Goal: Task Accomplishment & Management: Use online tool/utility

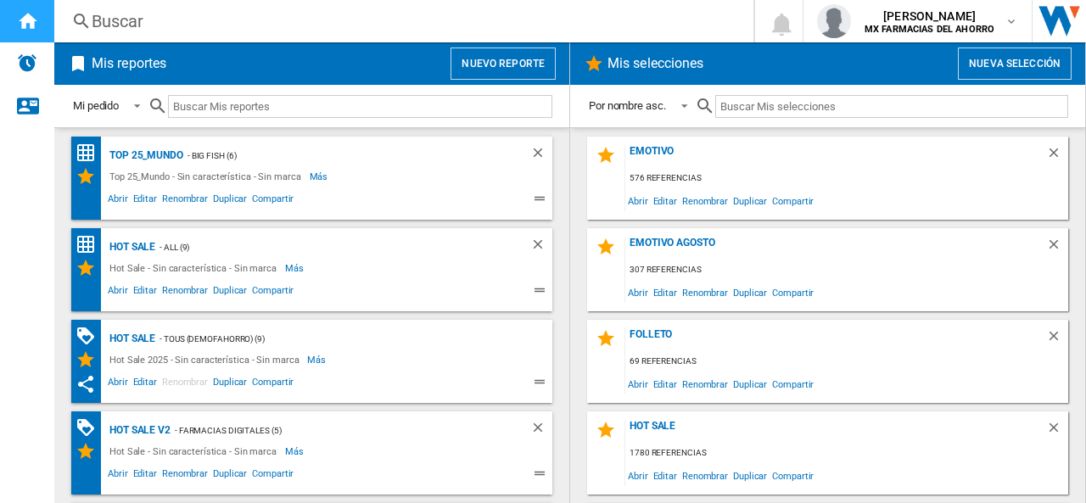
click at [24, 14] on ng-md-icon "Inicio" at bounding box center [27, 20] width 20 height 20
click at [83, 59] on ng-md-icon at bounding box center [78, 63] width 20 height 20
click at [114, 62] on h2 "Mis reportes" at bounding box center [128, 64] width 81 height 32
click at [480, 71] on button "Nuevo reporte" at bounding box center [503, 64] width 105 height 32
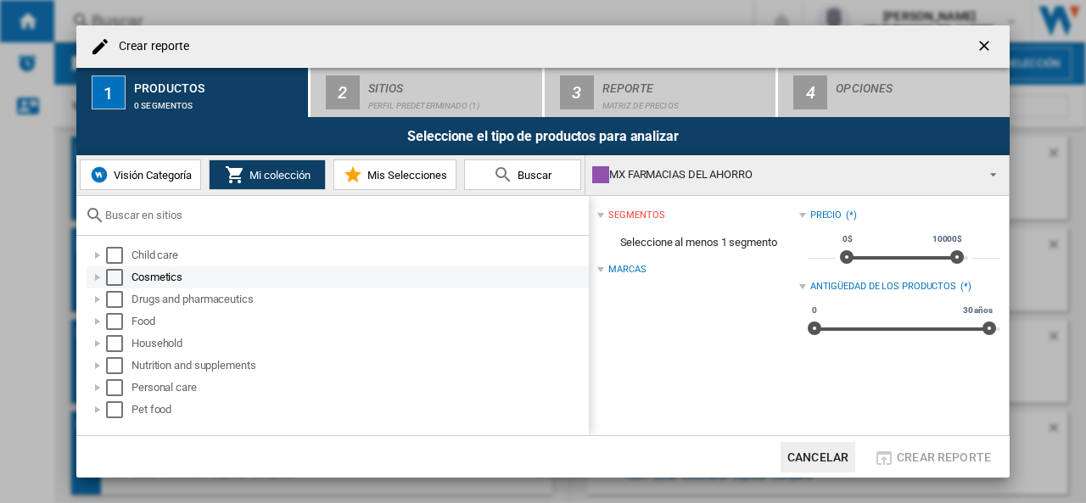
click at [97, 276] on div at bounding box center [97, 277] width 17 height 17
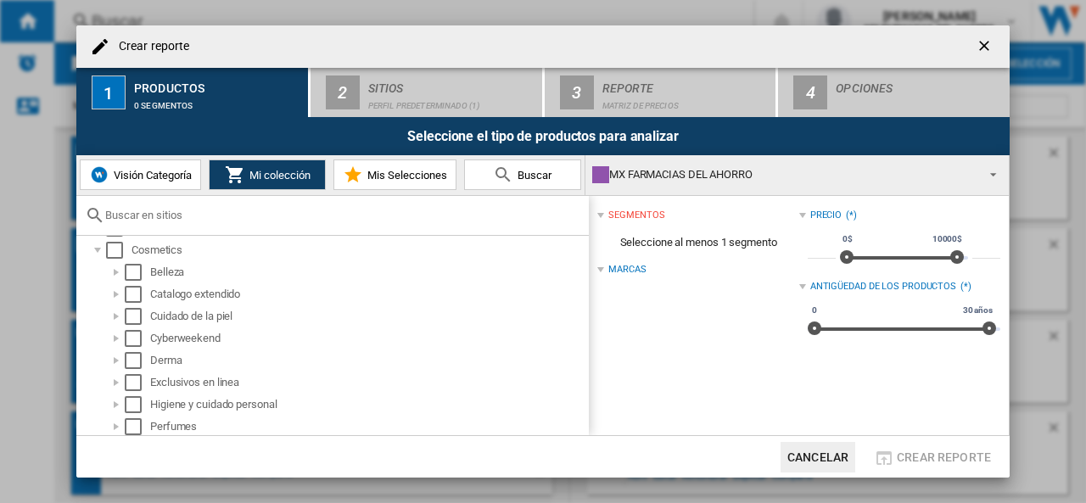
scroll to position [47, 0]
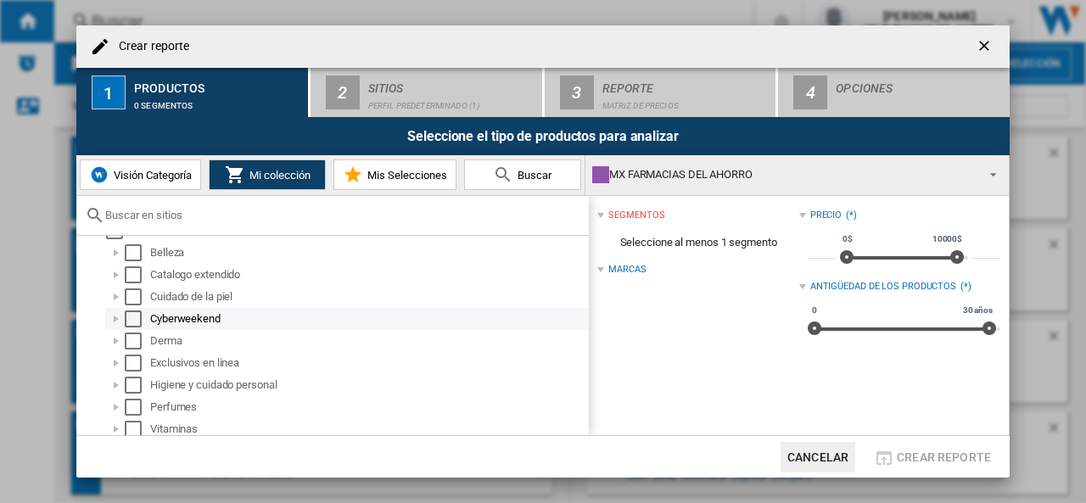
click at [117, 317] on div at bounding box center [116, 319] width 17 height 17
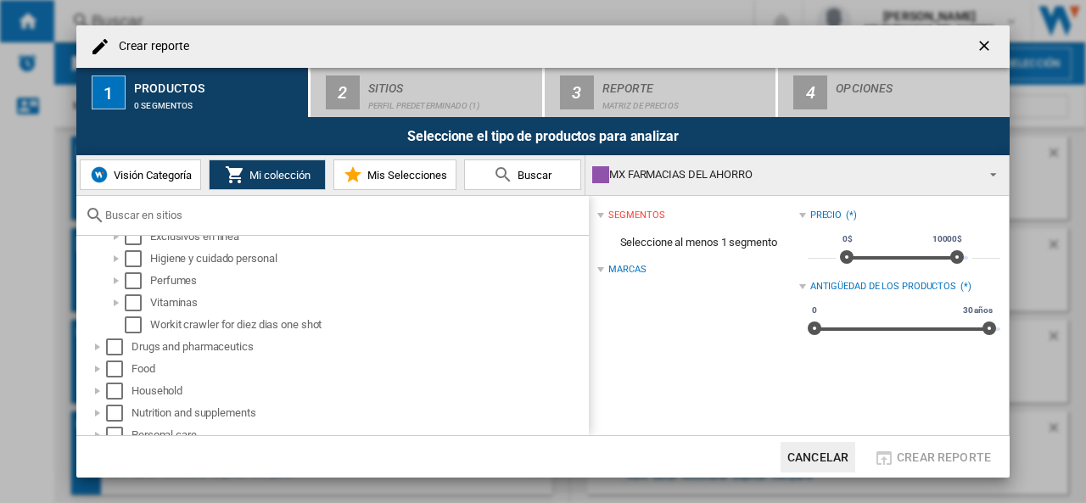
scroll to position [205, 0]
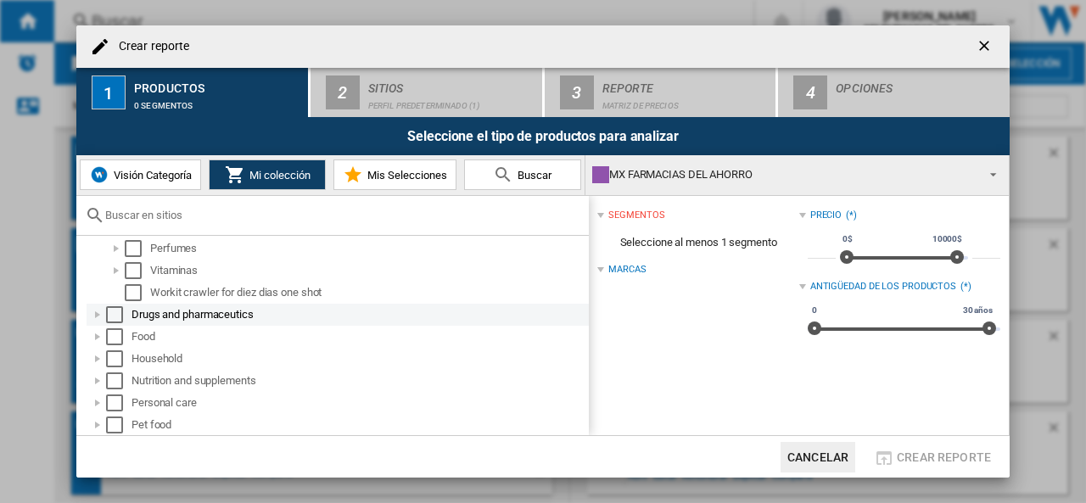
click at [95, 312] on div at bounding box center [97, 314] width 17 height 17
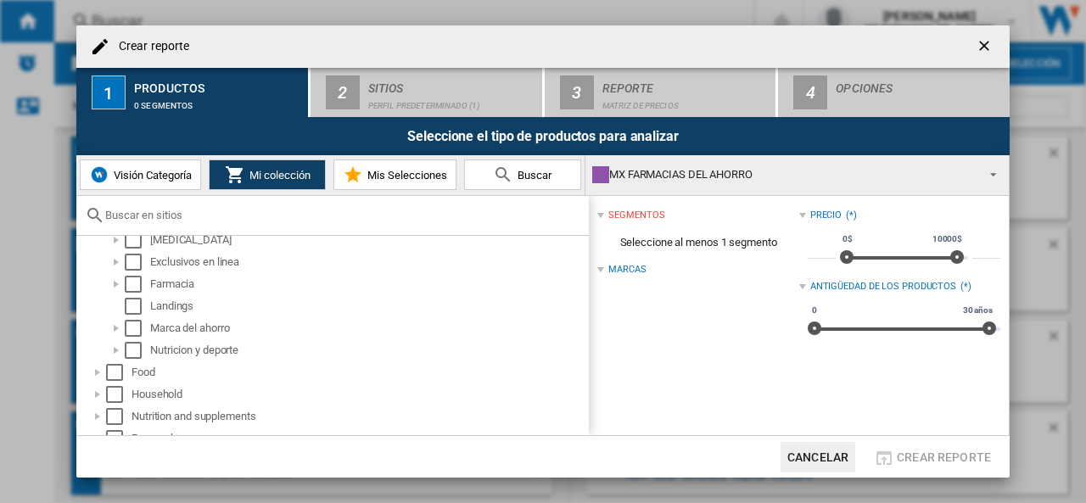
scroll to position [460, 0]
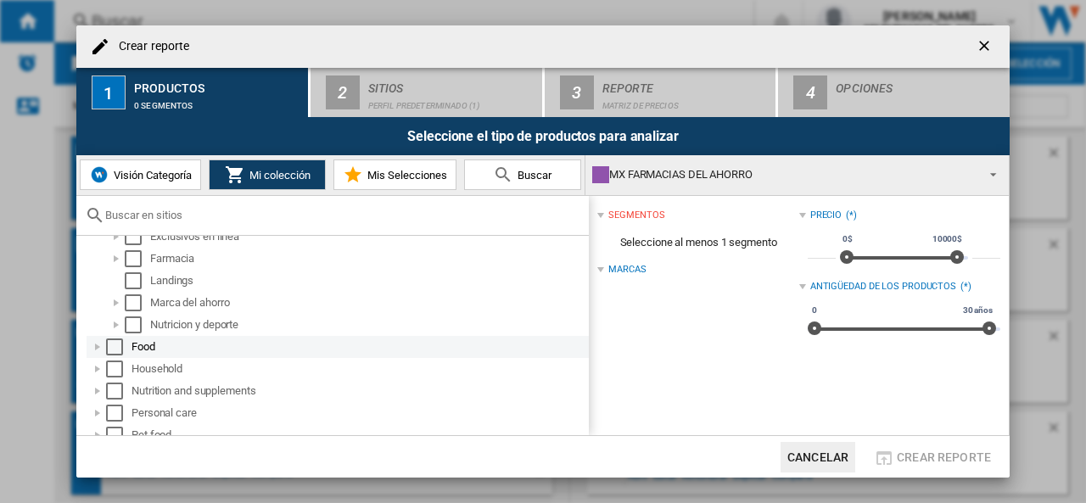
click at [98, 345] on div at bounding box center [97, 347] width 17 height 17
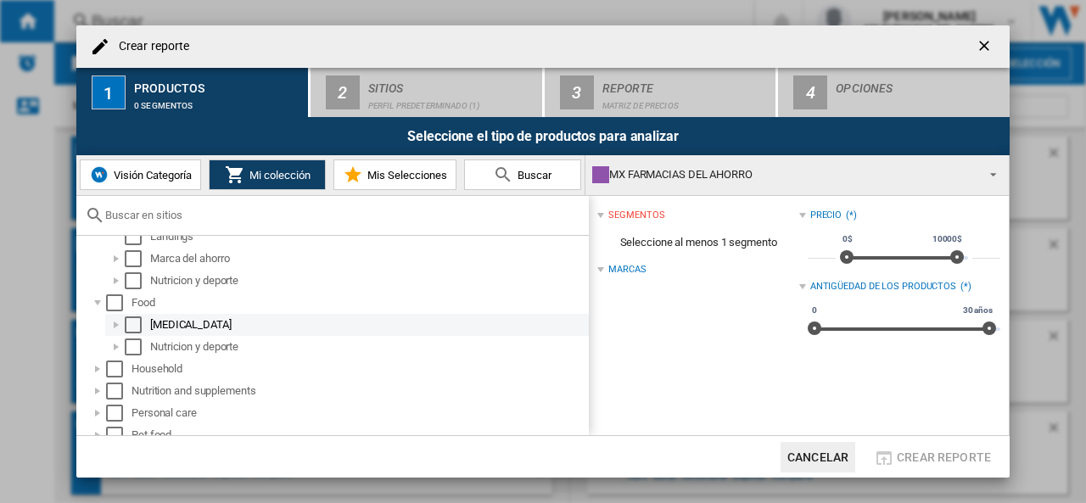
scroll to position [514, 0]
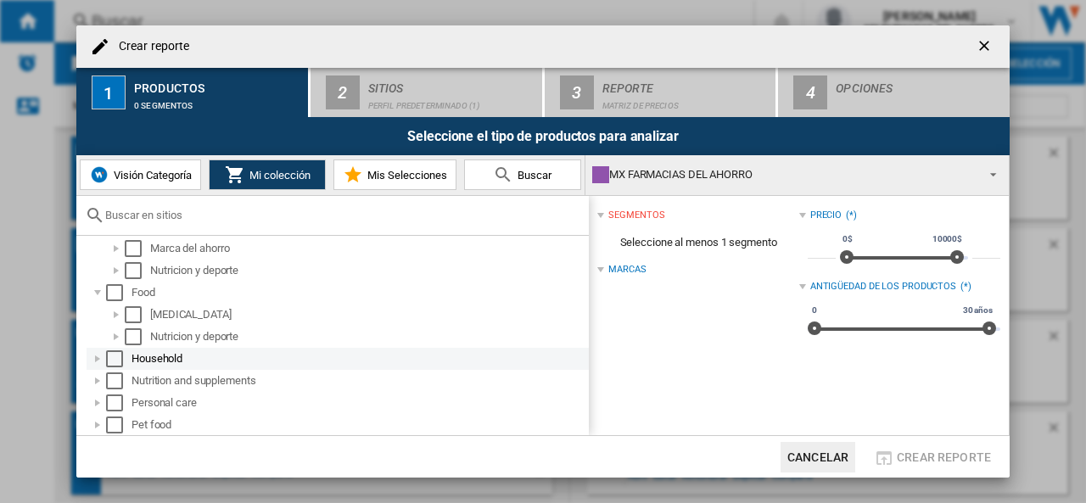
click at [98, 360] on div at bounding box center [97, 358] width 17 height 17
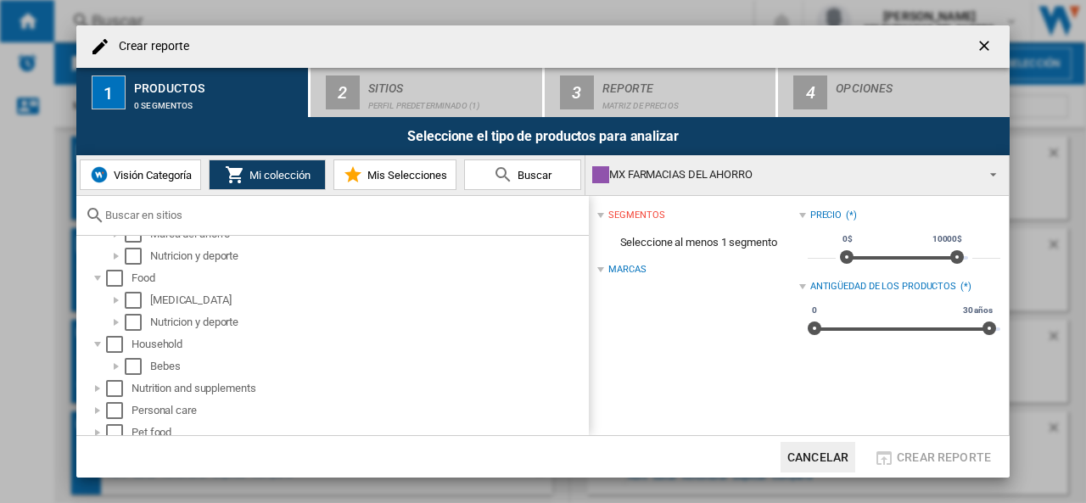
scroll to position [536, 0]
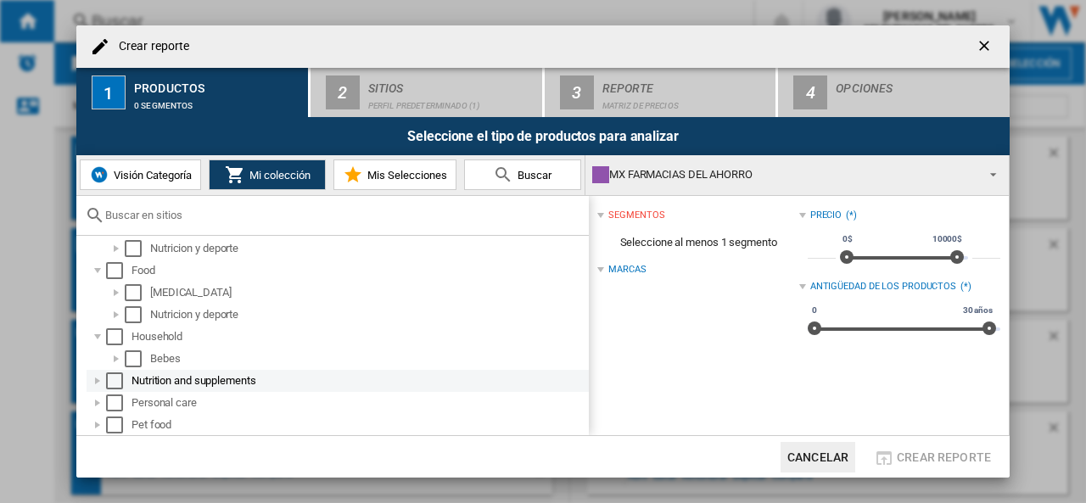
click at [95, 379] on div at bounding box center [97, 381] width 17 height 17
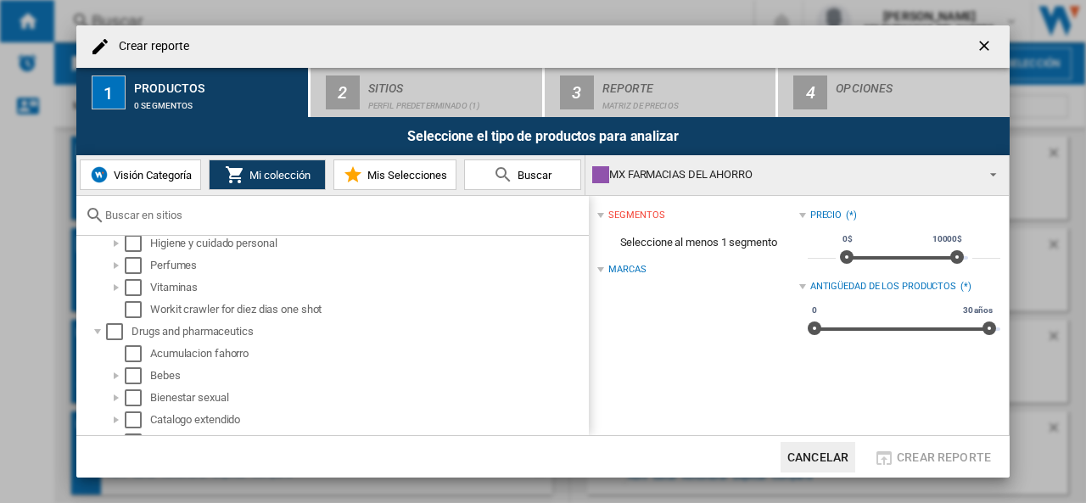
scroll to position [0, 0]
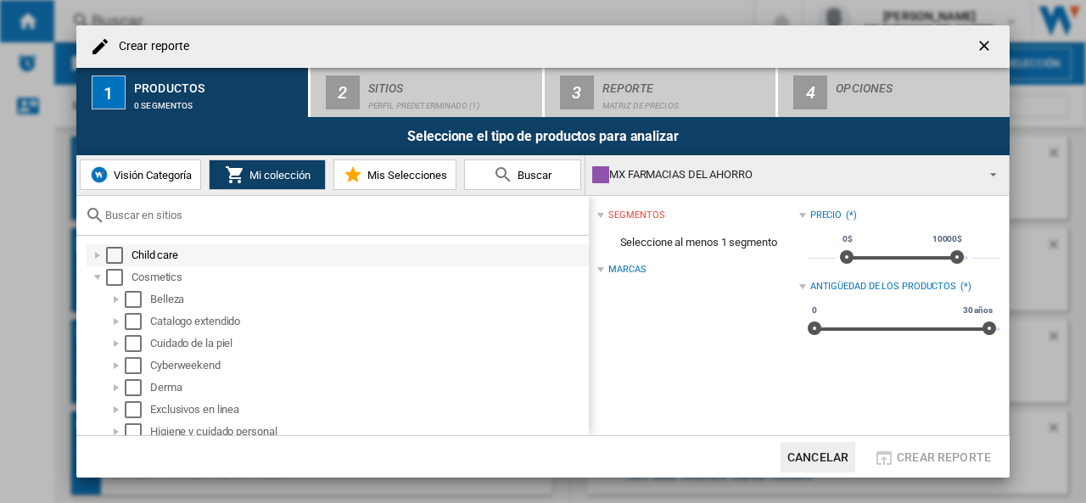
click at [97, 252] on div at bounding box center [97, 255] width 17 height 17
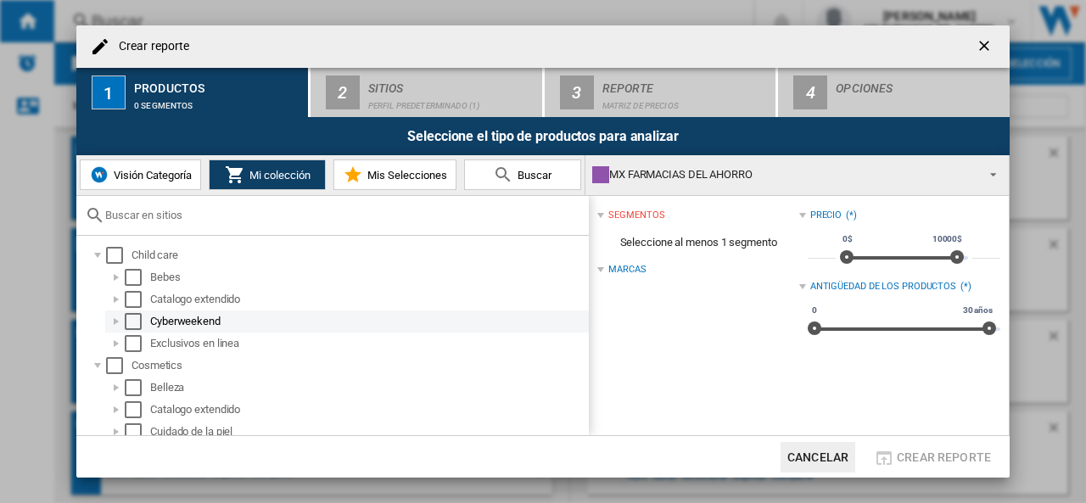
click at [117, 322] on div at bounding box center [116, 321] width 17 height 17
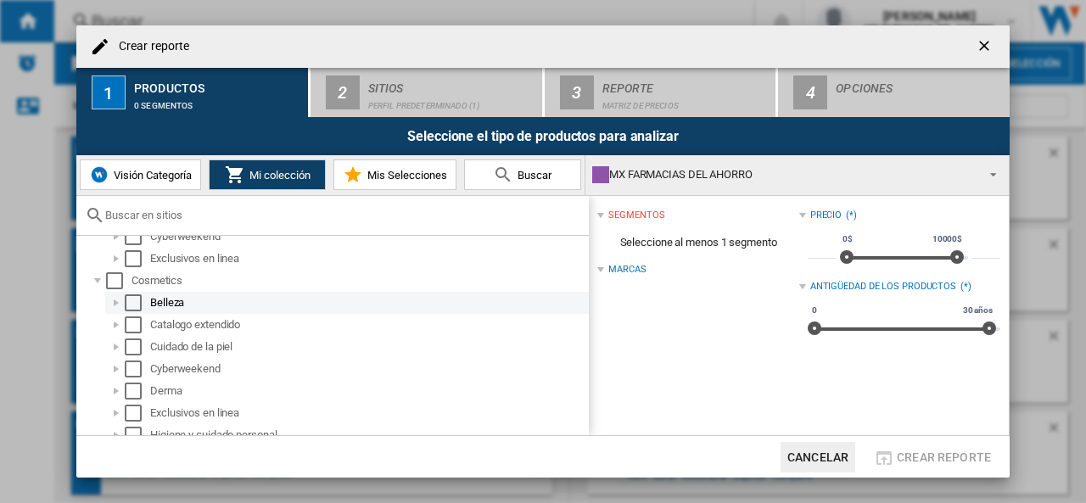
click at [115, 301] on div at bounding box center [116, 302] width 17 height 17
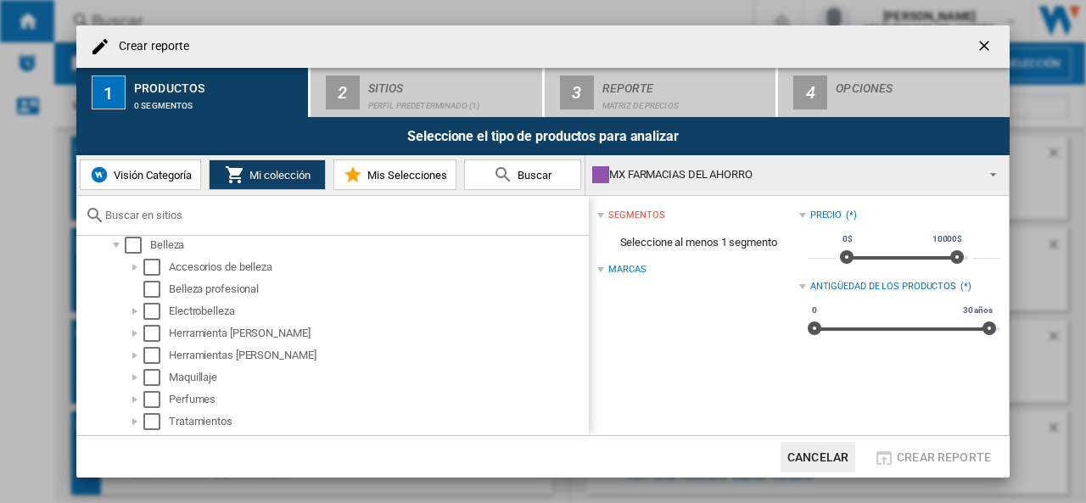
scroll to position [0, 0]
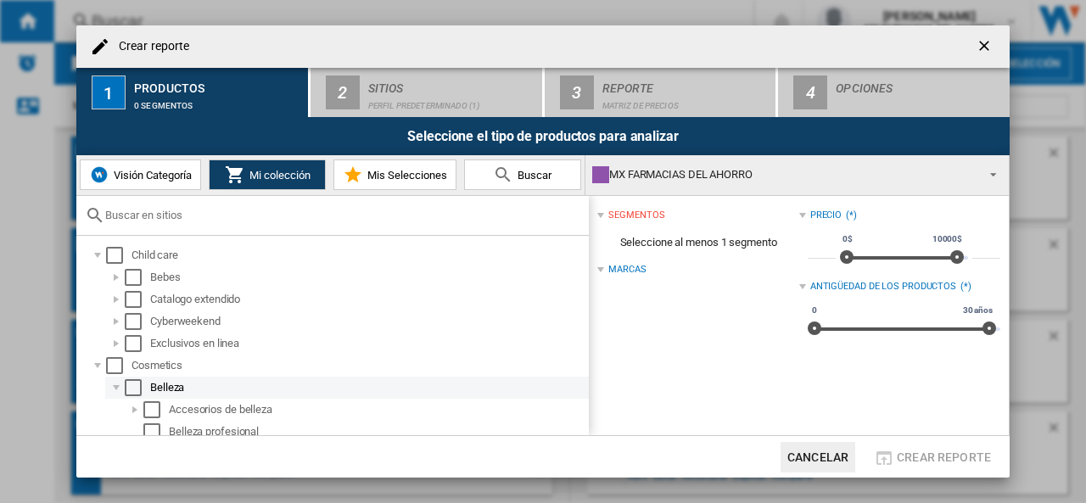
click at [117, 390] on div at bounding box center [116, 387] width 17 height 17
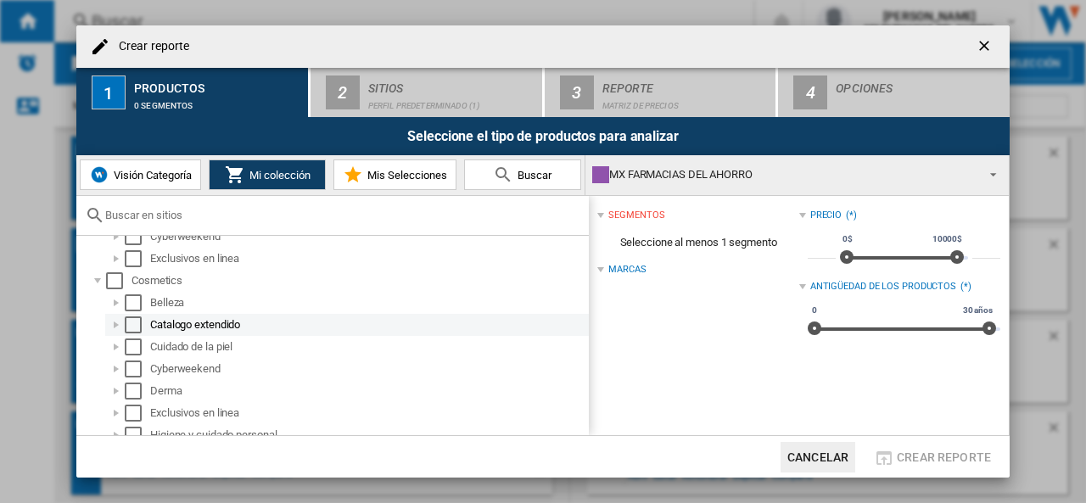
click at [119, 320] on div at bounding box center [116, 325] width 17 height 17
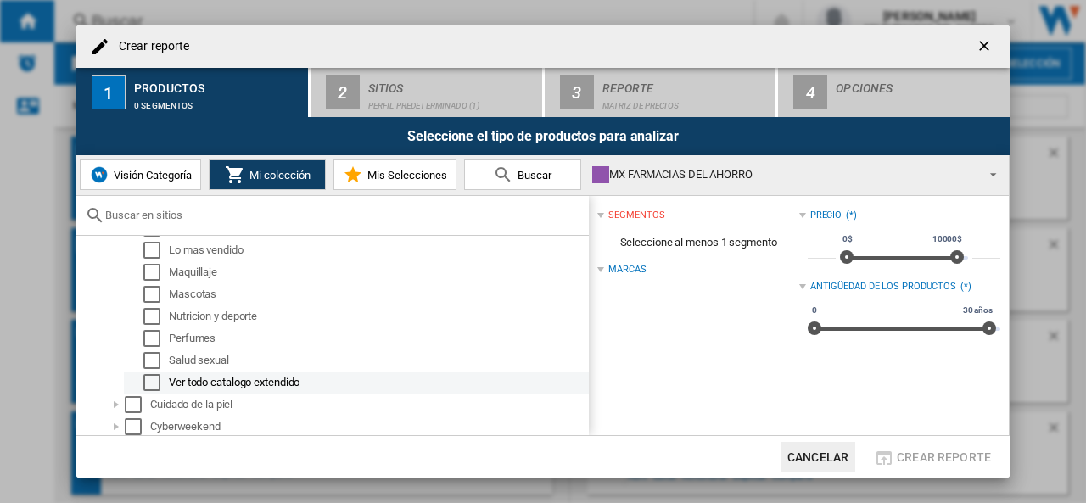
scroll to position [0, 0]
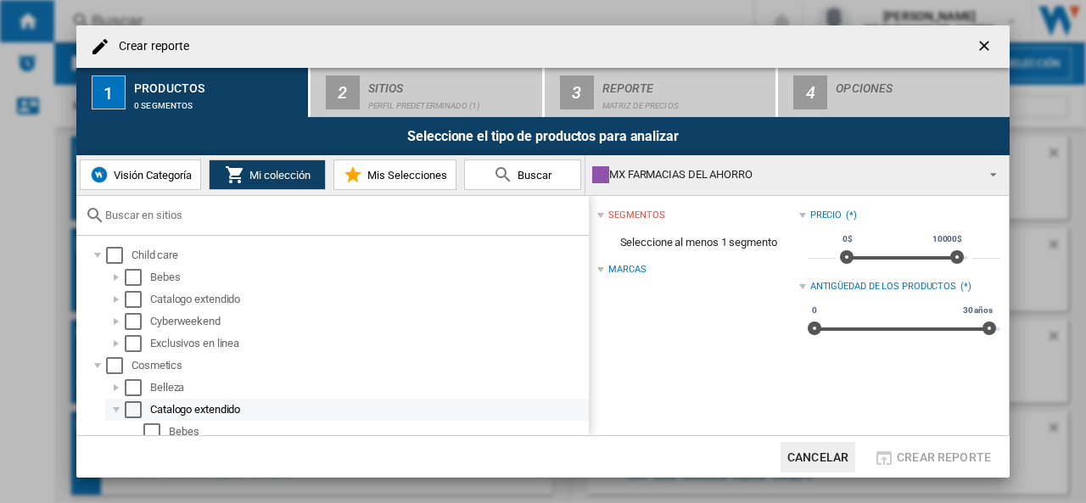
click at [115, 407] on div at bounding box center [116, 409] width 17 height 17
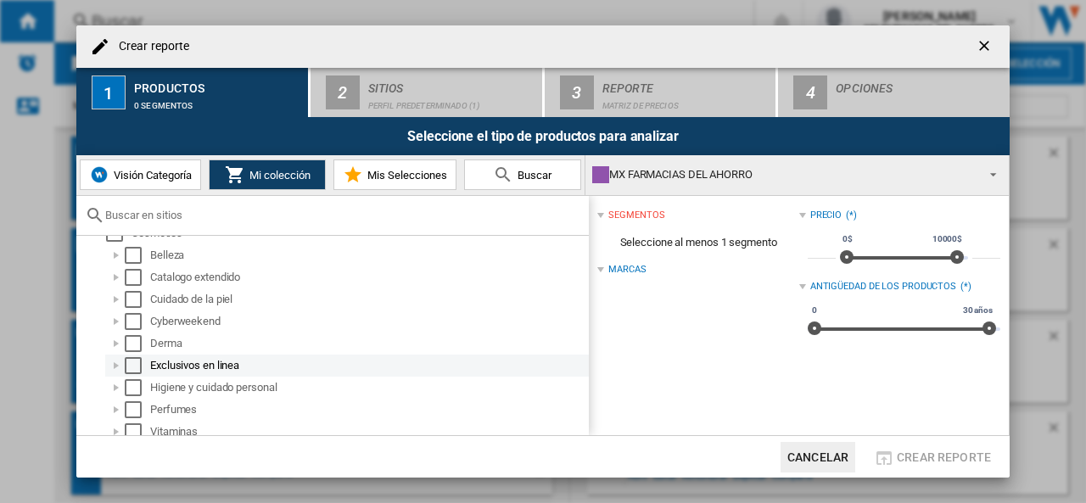
scroll to position [170, 0]
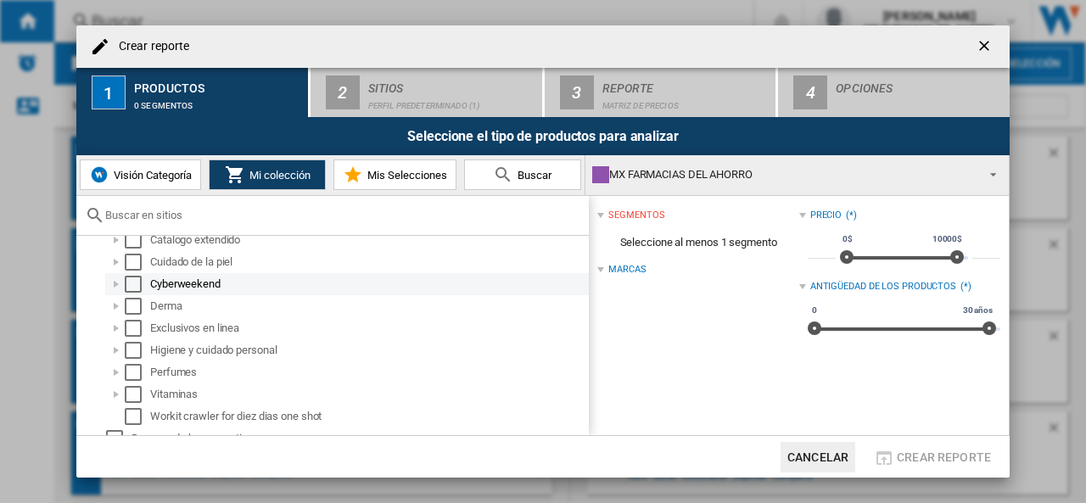
click at [115, 283] on div at bounding box center [116, 284] width 17 height 17
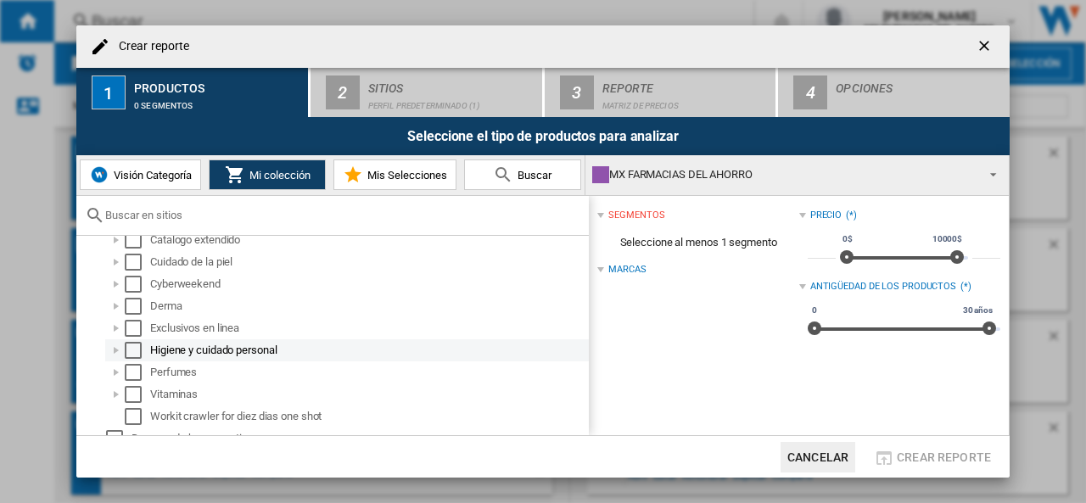
click at [114, 348] on div at bounding box center [116, 350] width 17 height 17
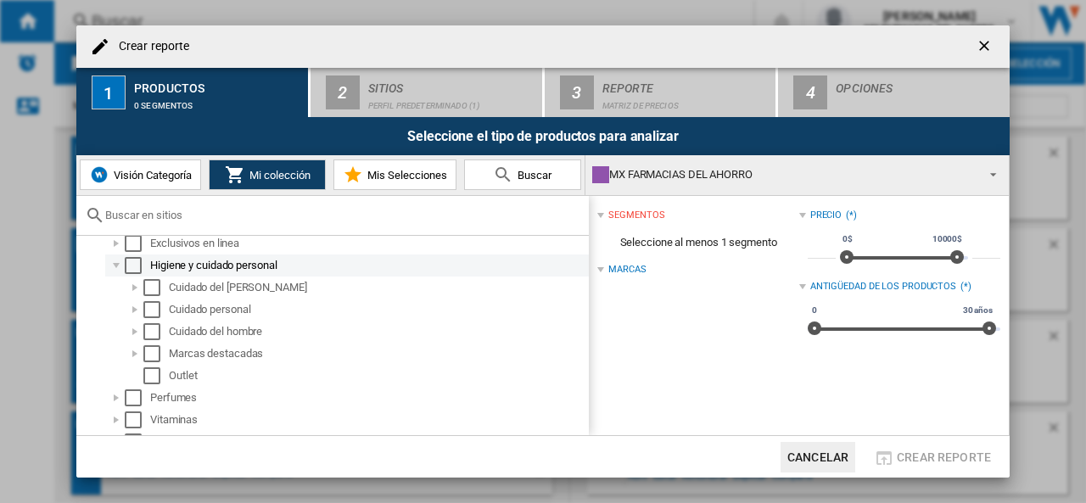
click at [116, 261] on div at bounding box center [116, 265] width 17 height 17
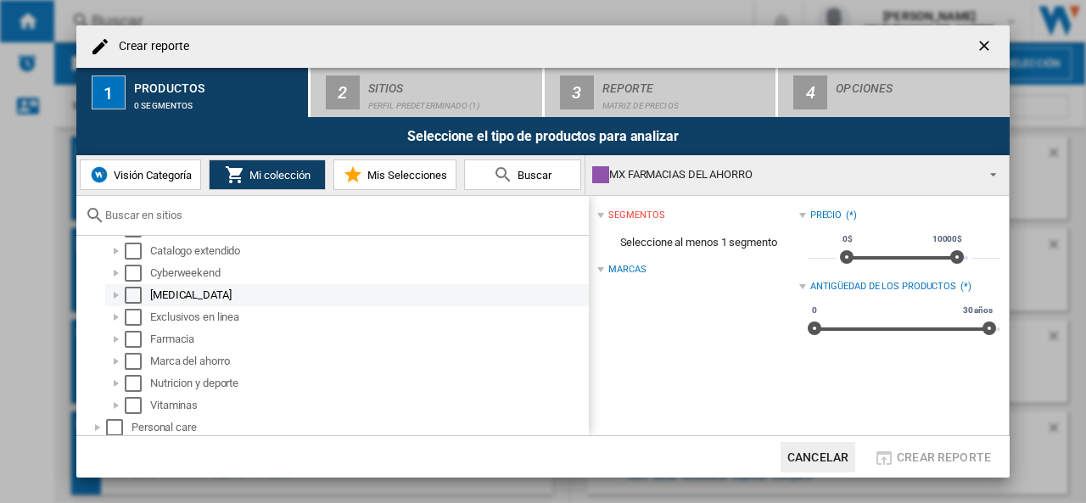
scroll to position [845, 0]
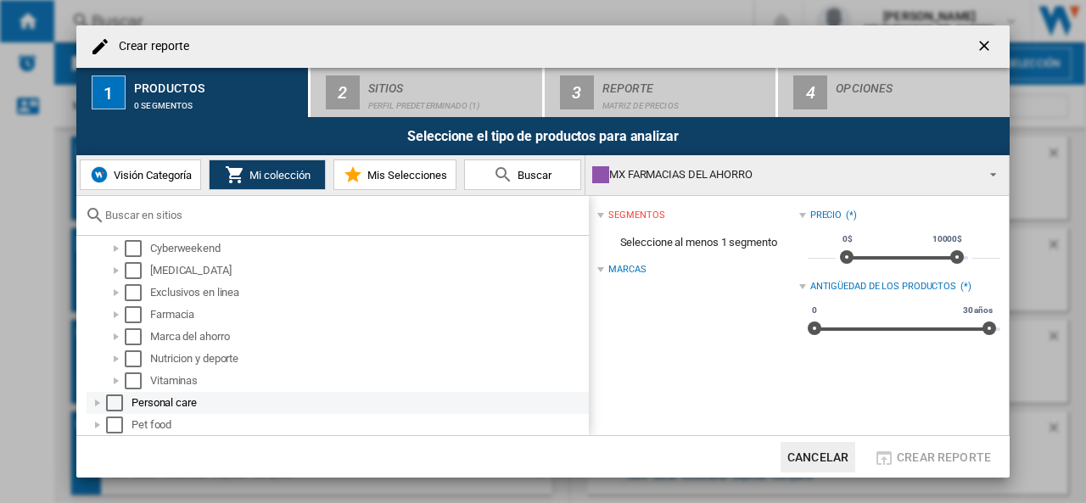
click at [95, 401] on div at bounding box center [97, 403] width 17 height 17
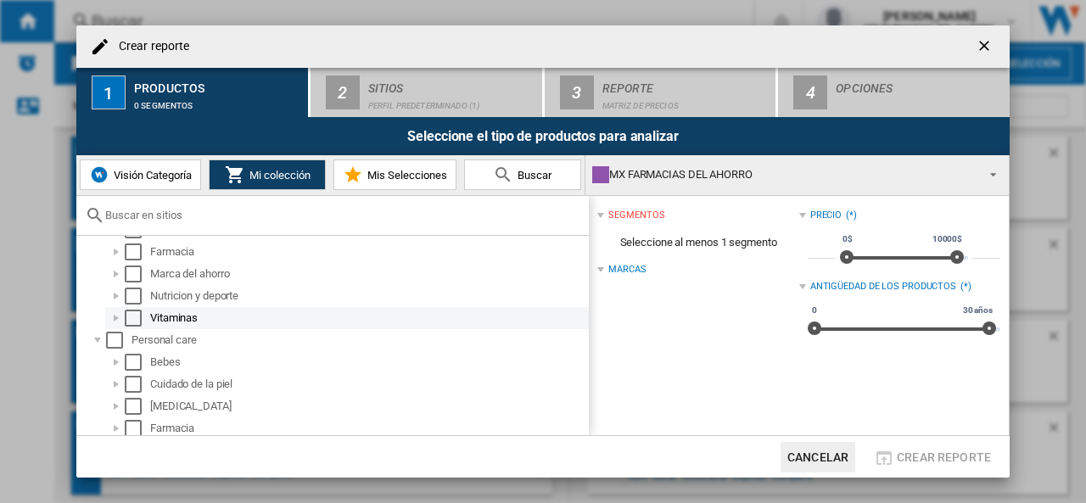
scroll to position [956, 0]
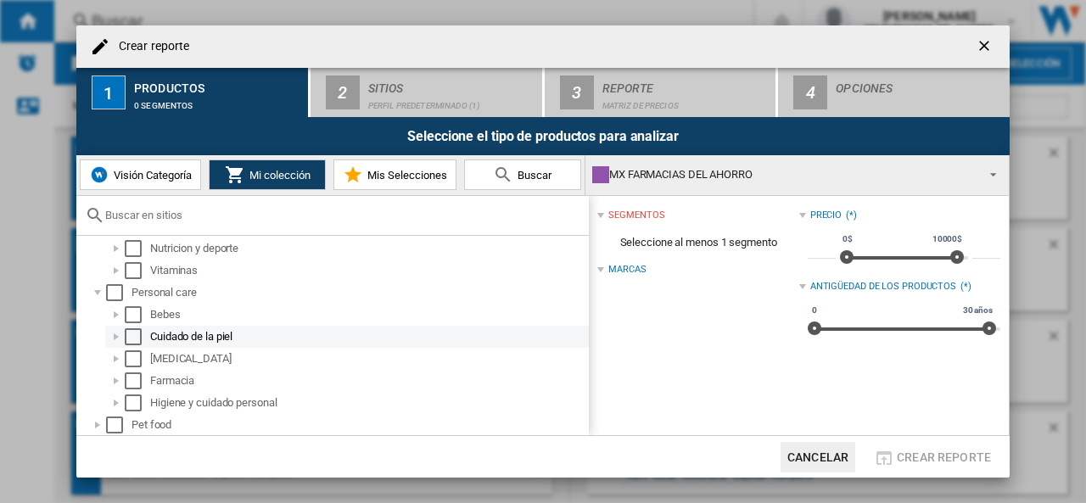
click at [114, 335] on div at bounding box center [116, 336] width 17 height 17
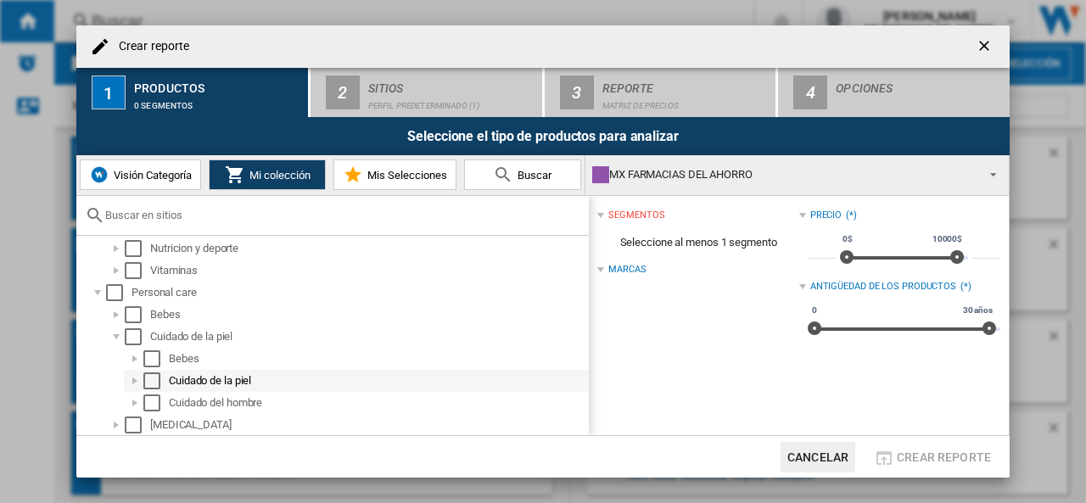
click at [137, 380] on div at bounding box center [134, 381] width 17 height 17
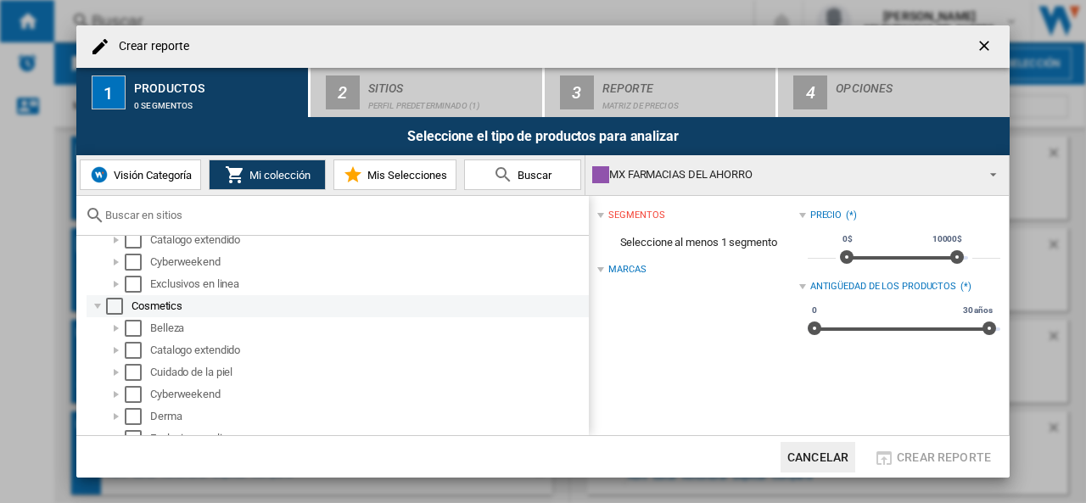
scroll to position [85, 0]
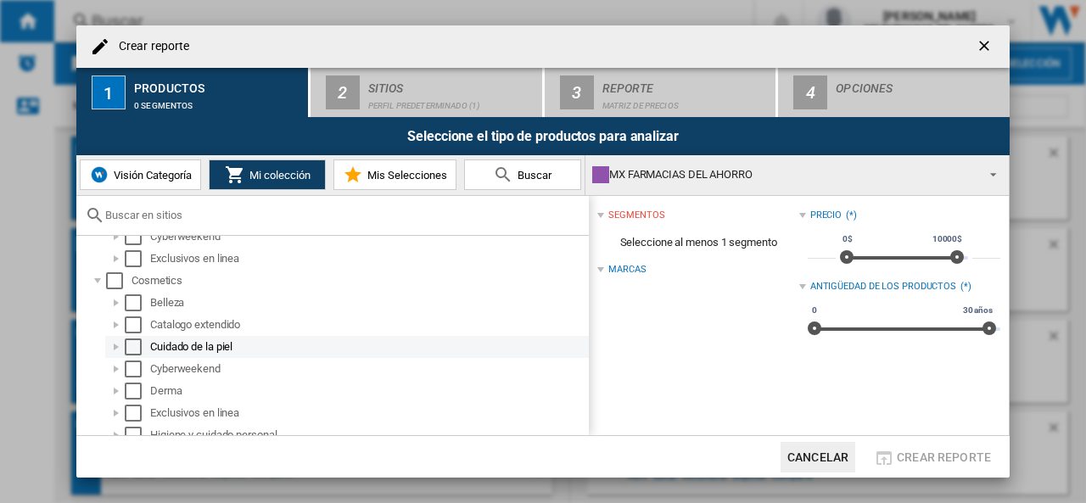
click at [115, 349] on div at bounding box center [116, 347] width 17 height 17
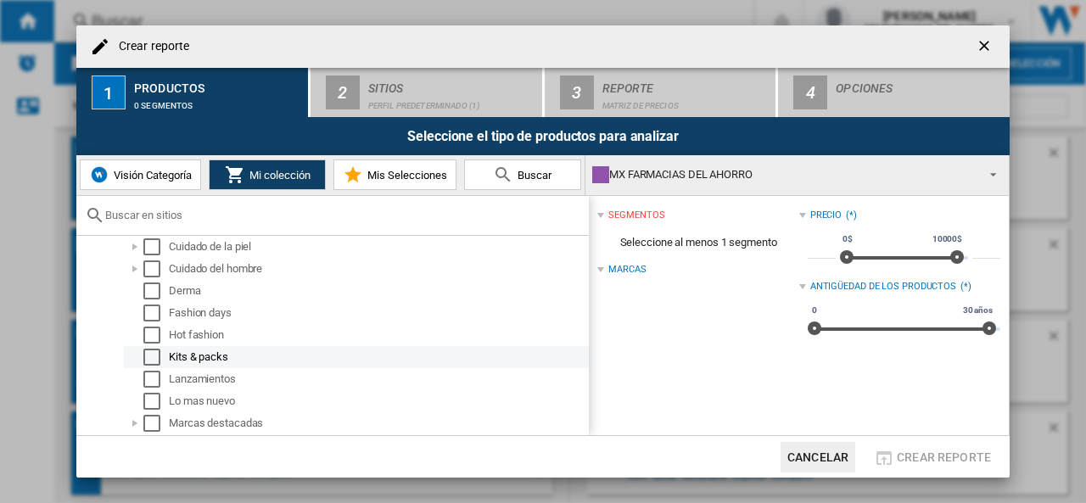
scroll to position [424, 0]
click at [131, 357] on div at bounding box center [134, 360] width 17 height 17
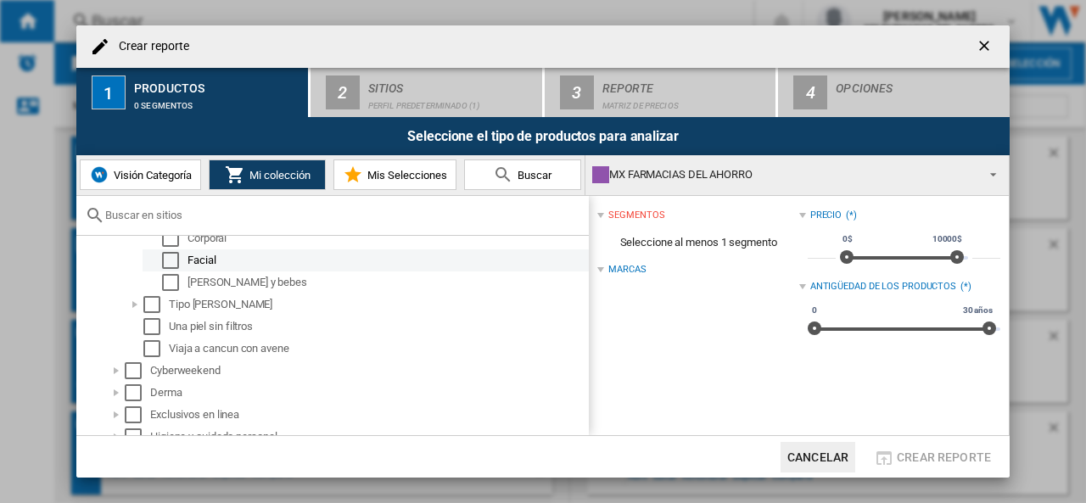
scroll to position [594, 0]
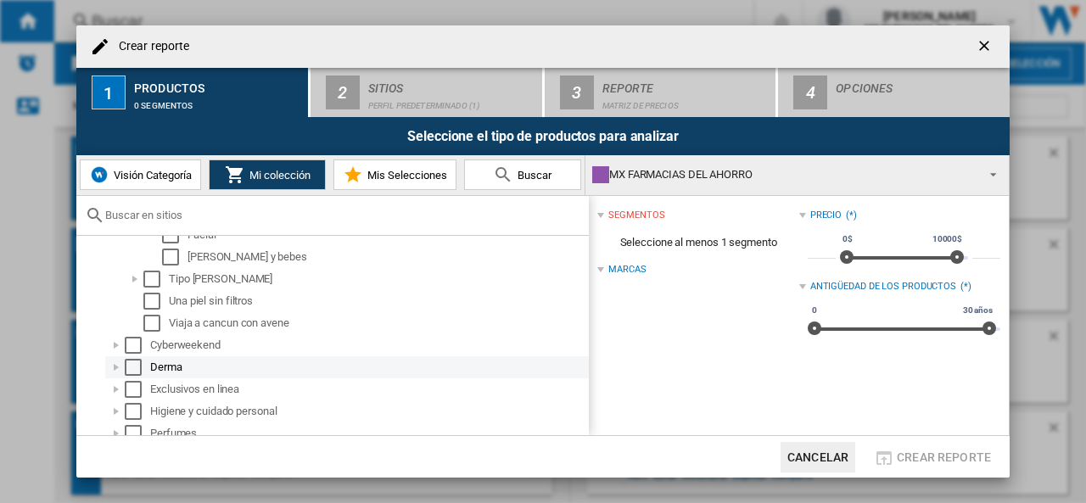
click at [119, 369] on div at bounding box center [116, 367] width 17 height 17
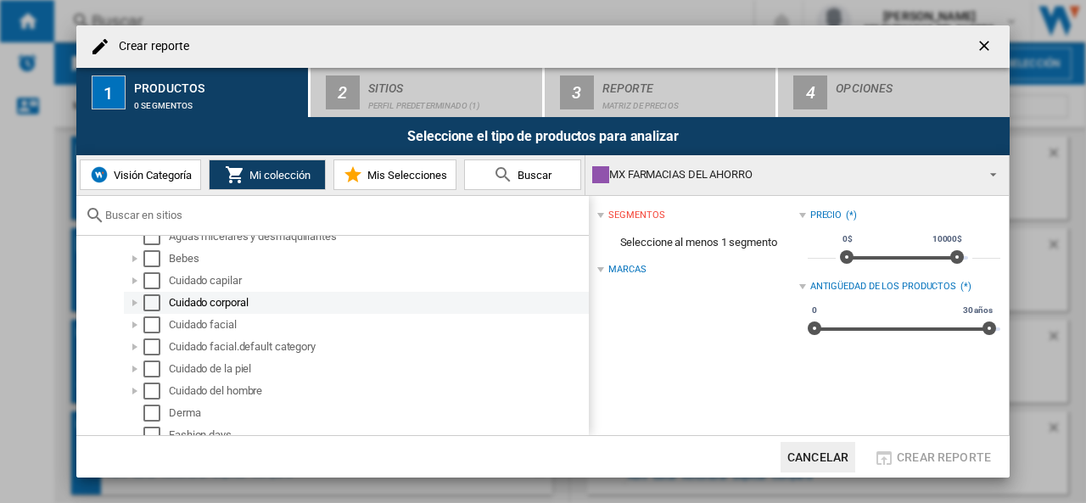
scroll to position [255, 0]
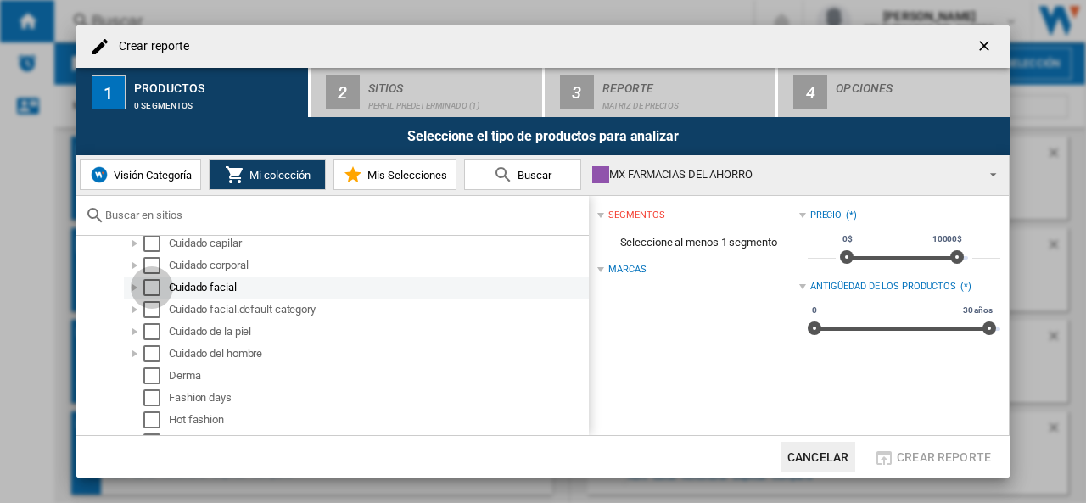
click at [151, 292] on div "Select" at bounding box center [151, 287] width 17 height 17
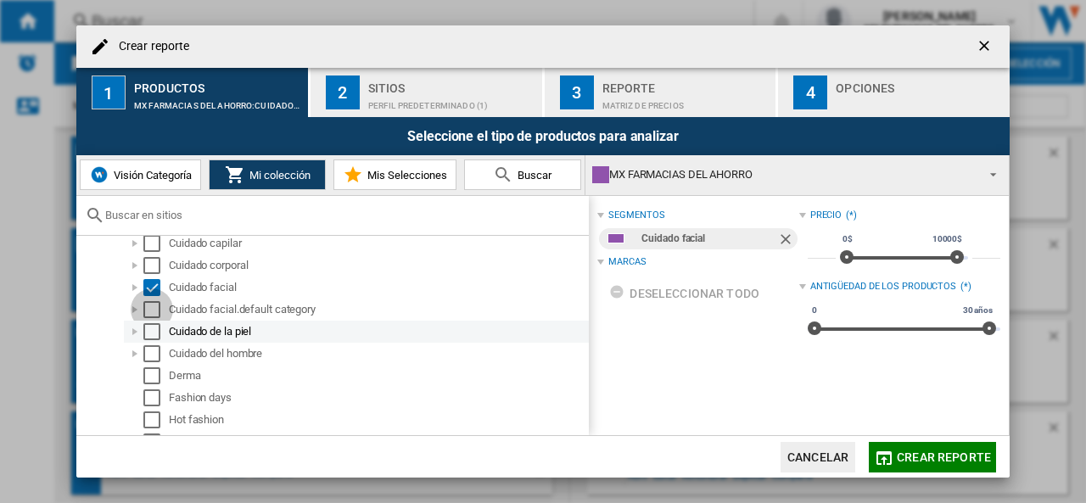
drag, startPoint x: 150, startPoint y: 310, endPoint x: 153, endPoint y: 328, distance: 18.8
click at [149, 310] on div "Select" at bounding box center [151, 309] width 17 height 17
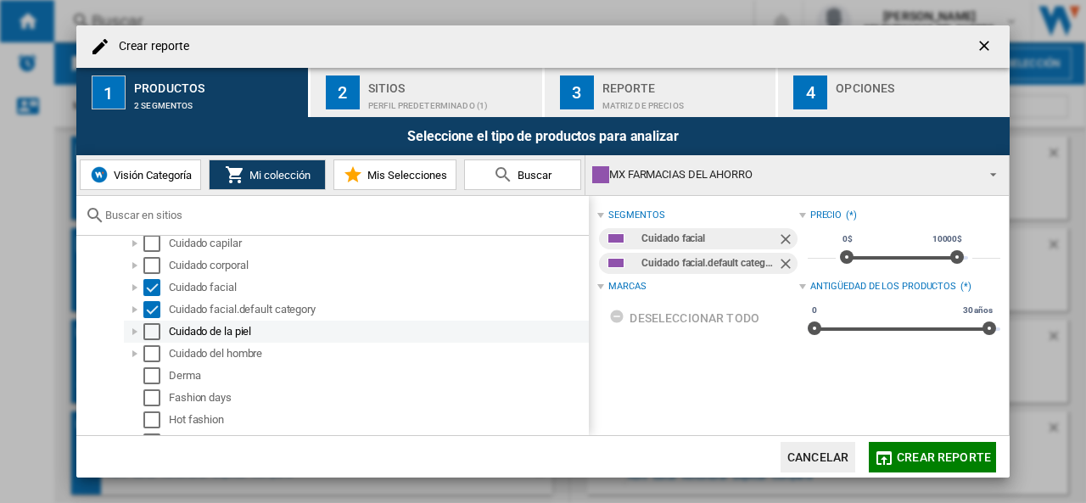
click at [153, 329] on div "Select" at bounding box center [151, 331] width 17 height 17
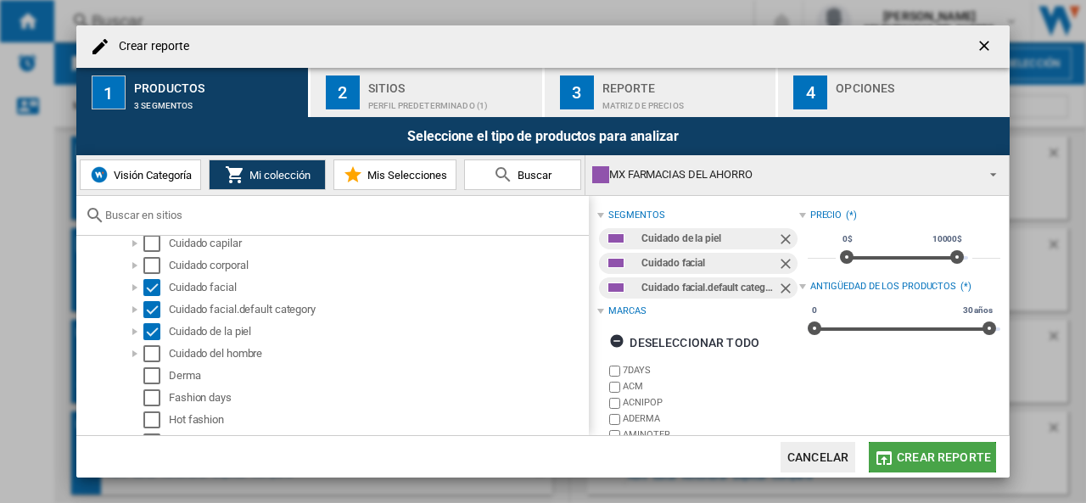
click at [952, 456] on span "Crear reporte" at bounding box center [944, 458] width 94 height 14
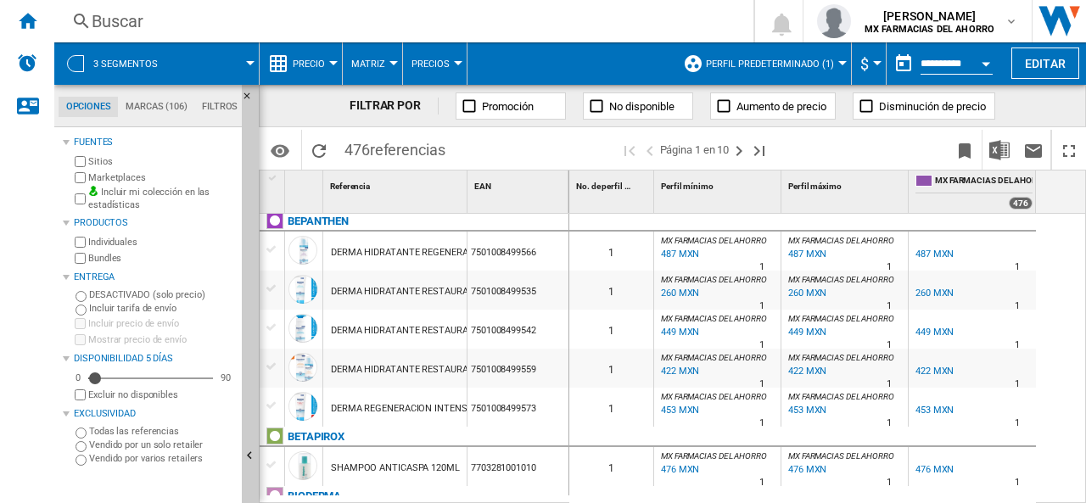
scroll to position [1908, 0]
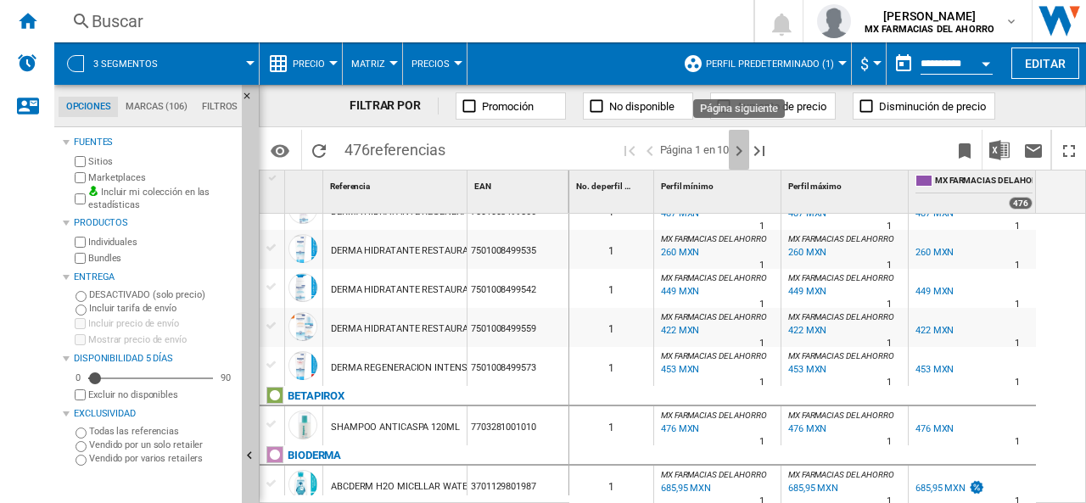
click at [731, 142] on ng-md-icon "Página siguiente" at bounding box center [739, 151] width 20 height 20
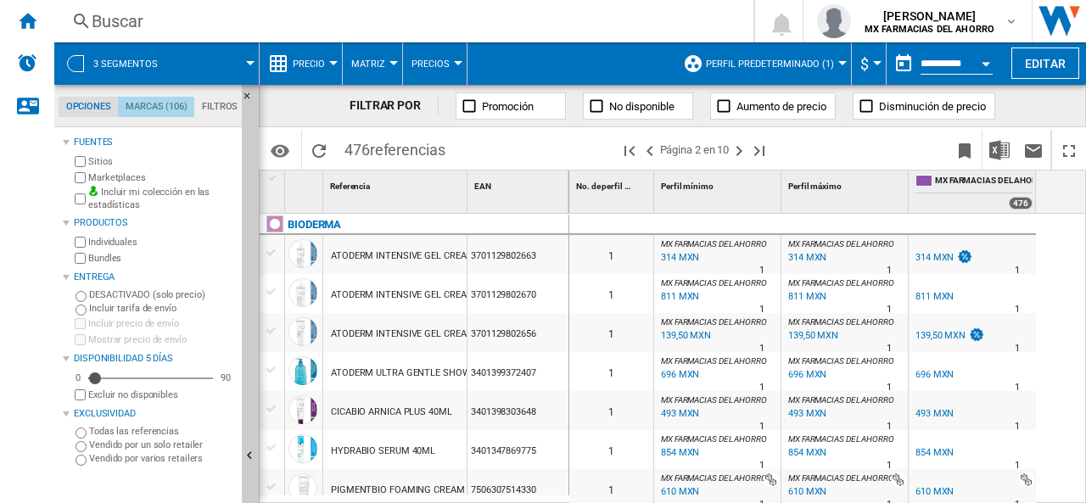
click at [160, 97] on md-tab-item "Marcas (106)" at bounding box center [156, 107] width 76 height 20
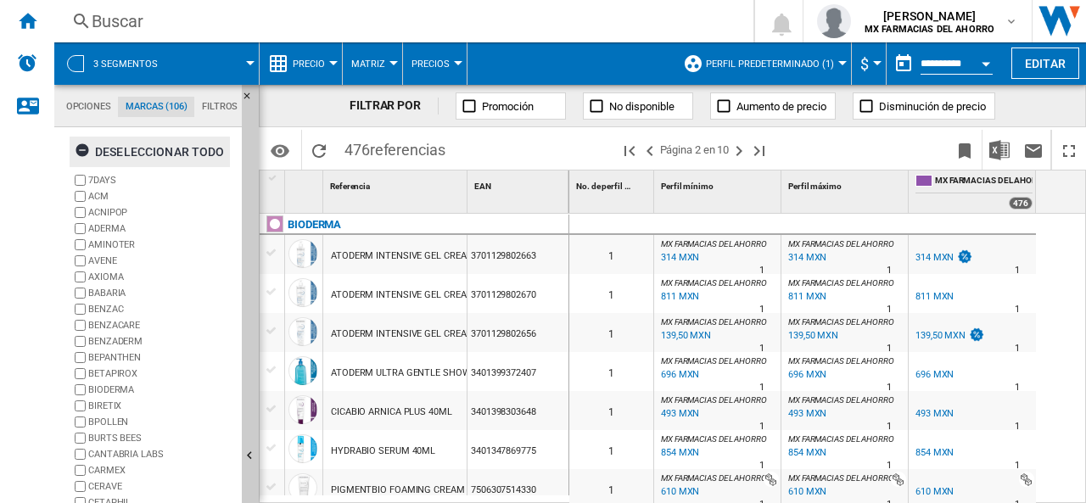
click at [83, 149] on ng-md-icon "button" at bounding box center [85, 153] width 20 height 20
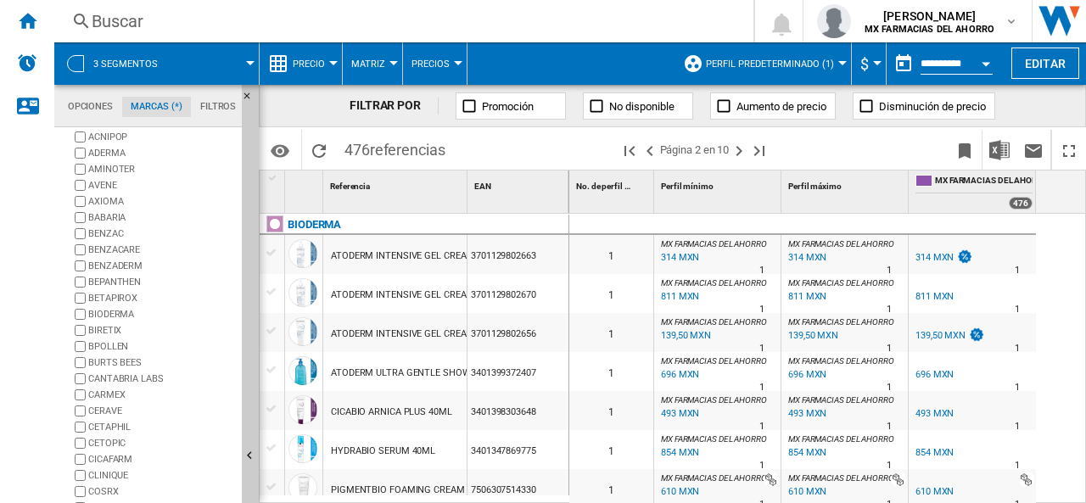
scroll to position [170, 0]
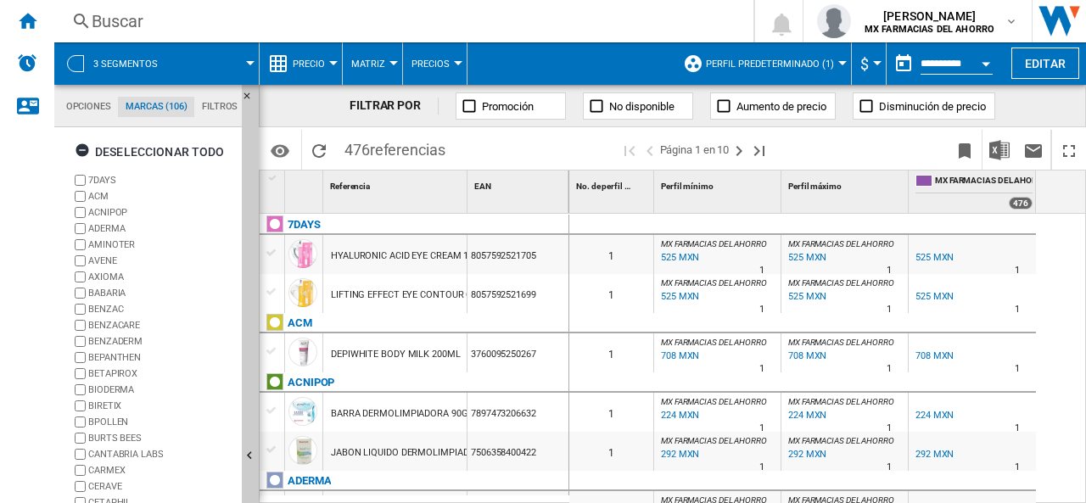
scroll to position [190, 0]
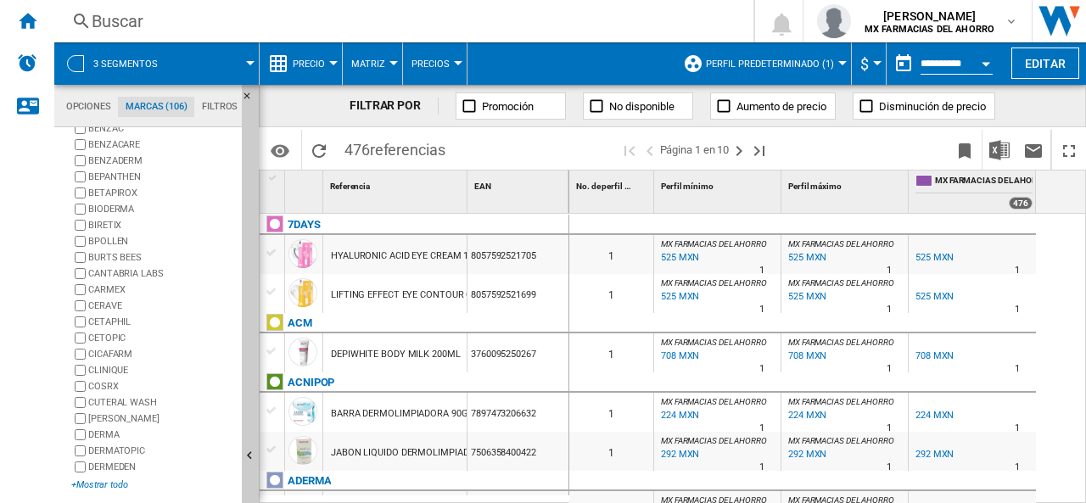
click at [80, 479] on div "+Mostrar todo" at bounding box center [153, 485] width 164 height 13
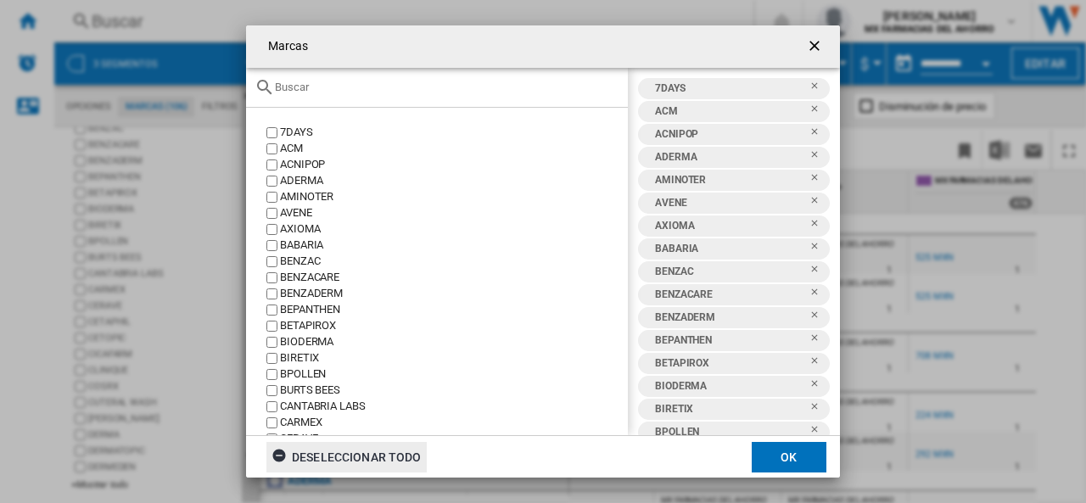
click at [283, 449] on ng-md-icon "button" at bounding box center [282, 458] width 20 height 20
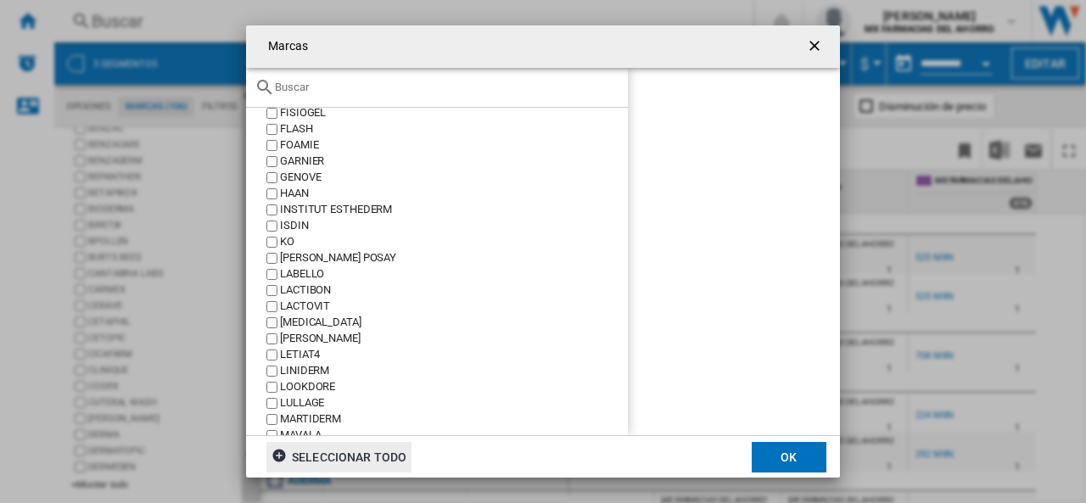
scroll to position [699, 0]
click at [815, 40] on ng-md-icon "getI18NText('BUTTONS.CLOSE_DIALOG')" at bounding box center [816, 47] width 20 height 20
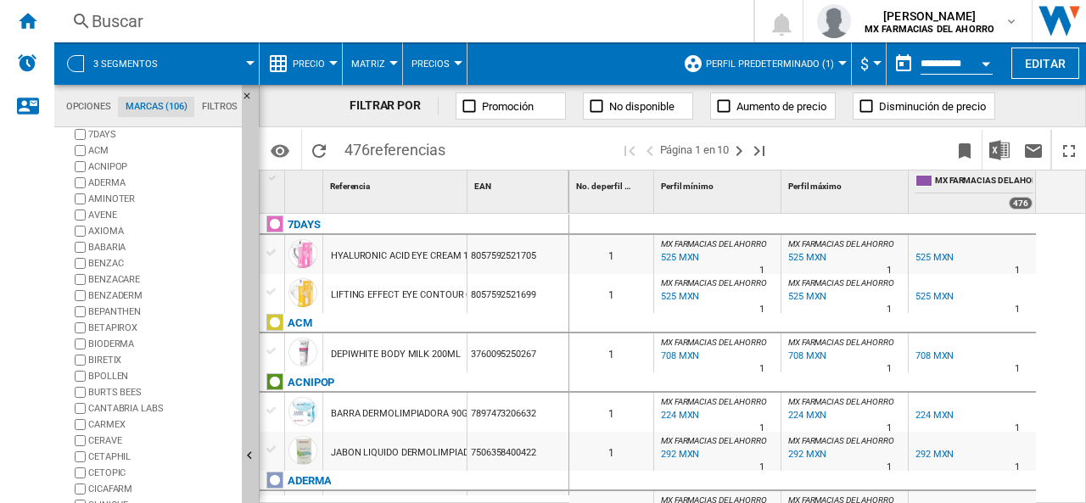
scroll to position [0, 0]
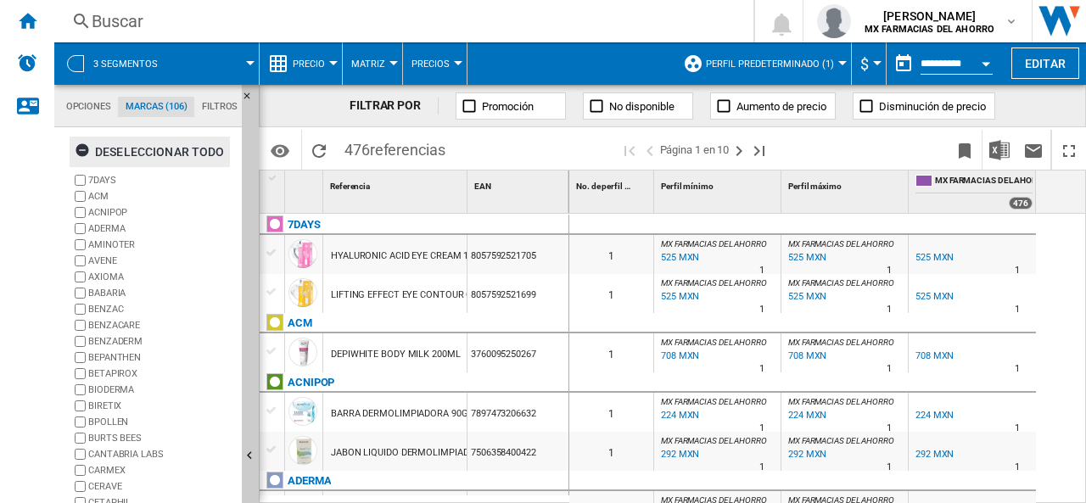
click at [86, 148] on ng-md-icon "button" at bounding box center [85, 153] width 20 height 20
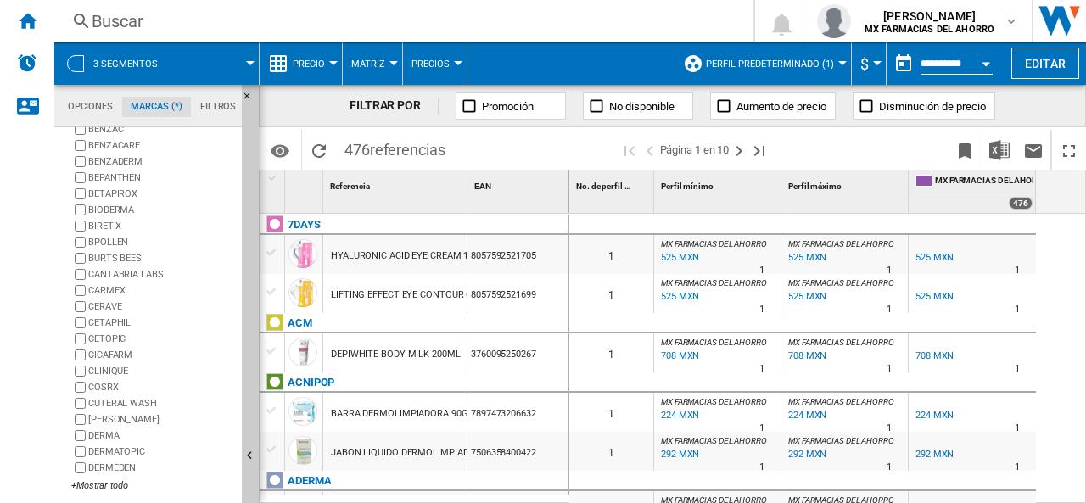
scroll to position [181, 0]
click at [82, 483] on div "+Mostrar todo" at bounding box center [153, 485] width 164 height 13
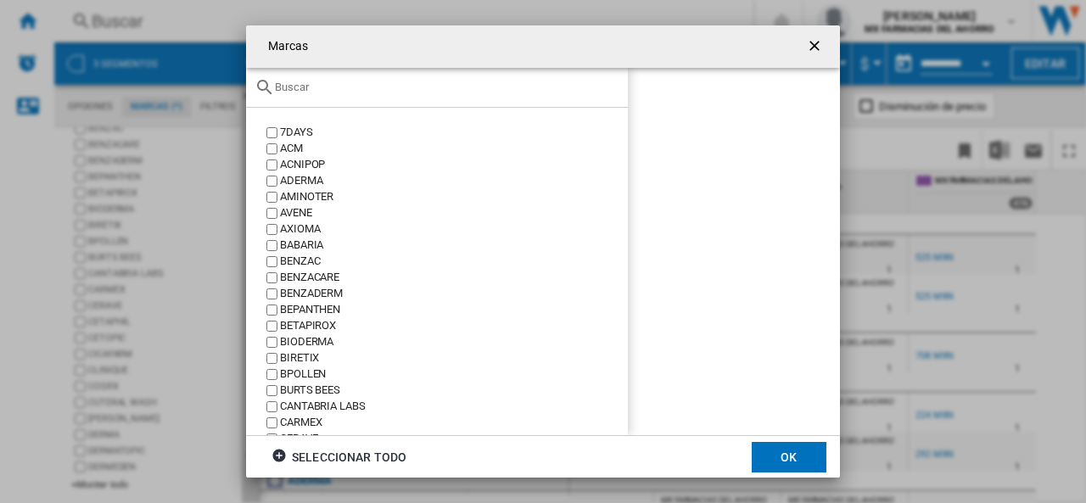
scroll to position [0, 0]
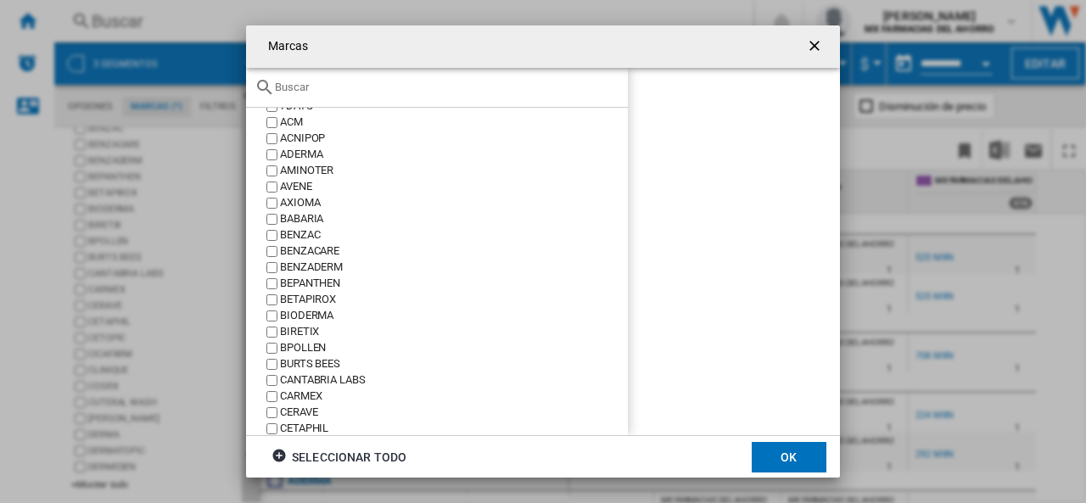
click at [289, 82] on input "Marcas 7DAYS ..." at bounding box center [447, 87] width 345 height 13
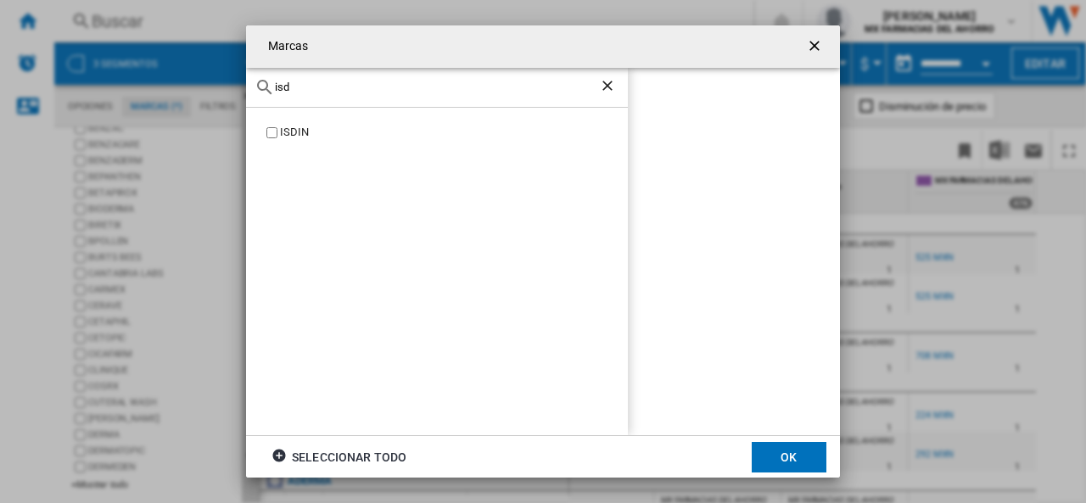
type input "isd"
click at [788, 457] on button "OK" at bounding box center [789, 457] width 75 height 31
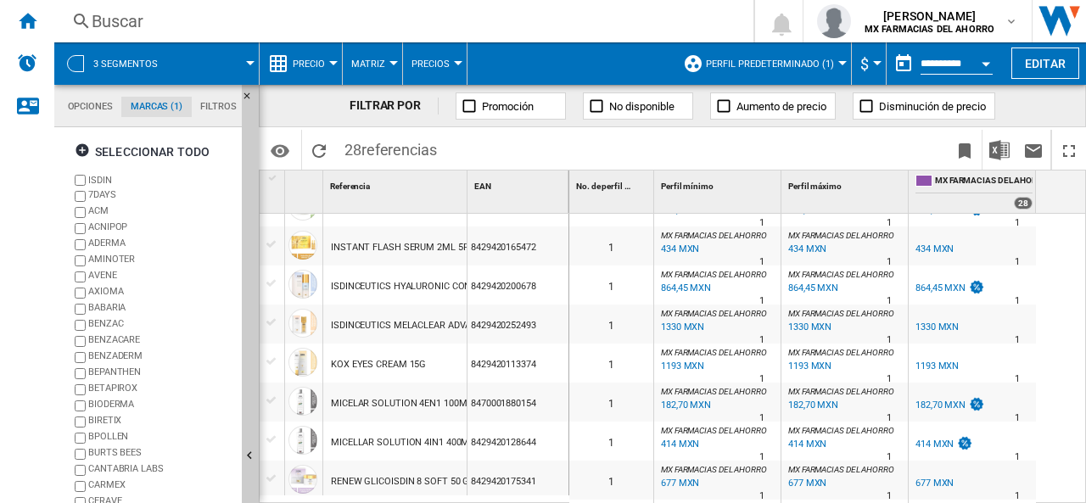
scroll to position [229, 0]
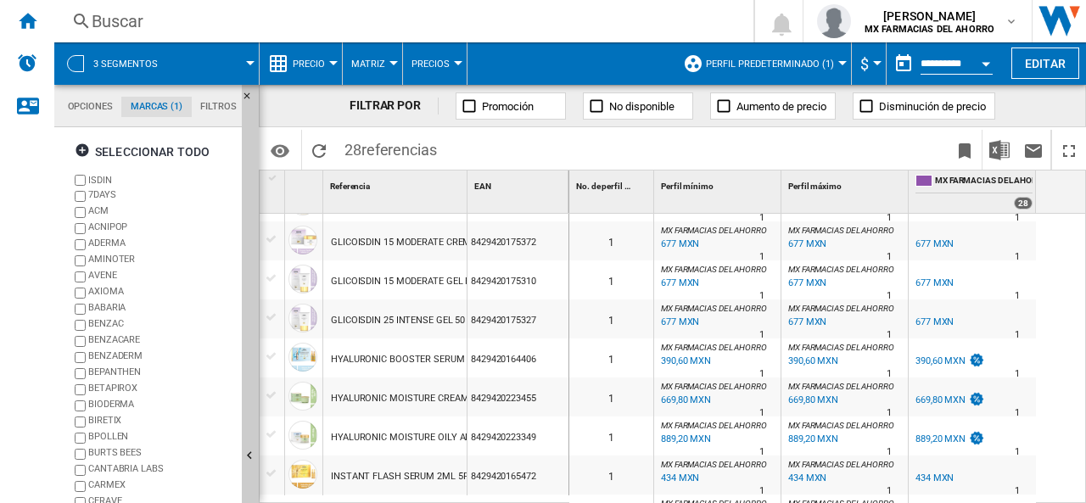
click at [110, 59] on span "3 segmentos" at bounding box center [125, 64] width 64 height 11
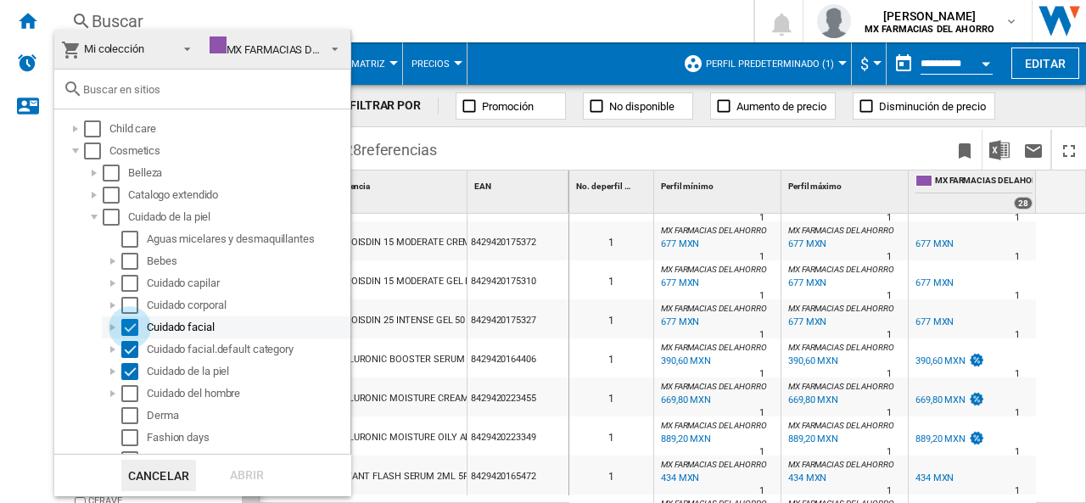
drag, startPoint x: 127, startPoint y: 322, endPoint x: 134, endPoint y: 337, distance: 16.7
click at [127, 322] on div "Select" at bounding box center [129, 327] width 17 height 17
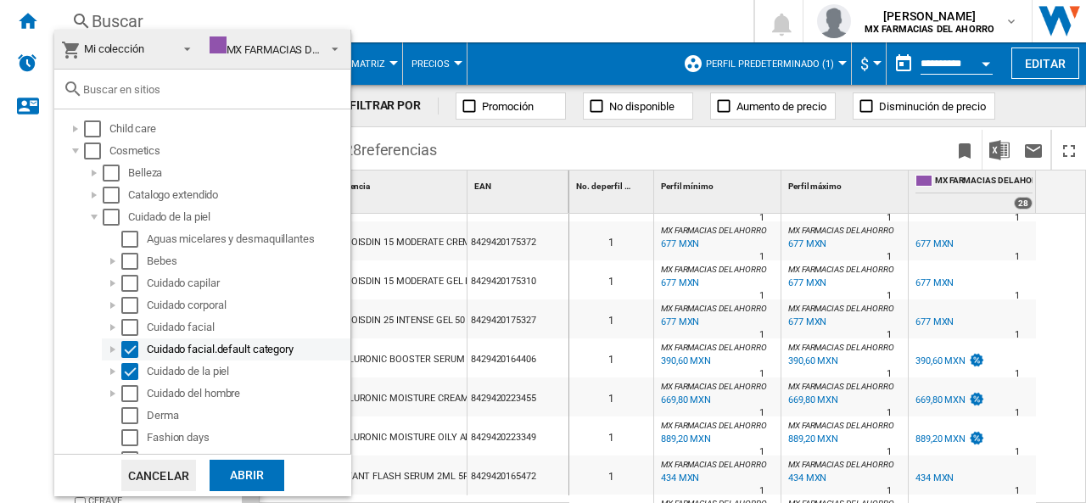
drag, startPoint x: 134, startPoint y: 343, endPoint x: 134, endPoint y: 352, distance: 9.3
click at [134, 344] on div "Select" at bounding box center [129, 349] width 17 height 17
click at [132, 371] on div "Select" at bounding box center [129, 371] width 17 height 17
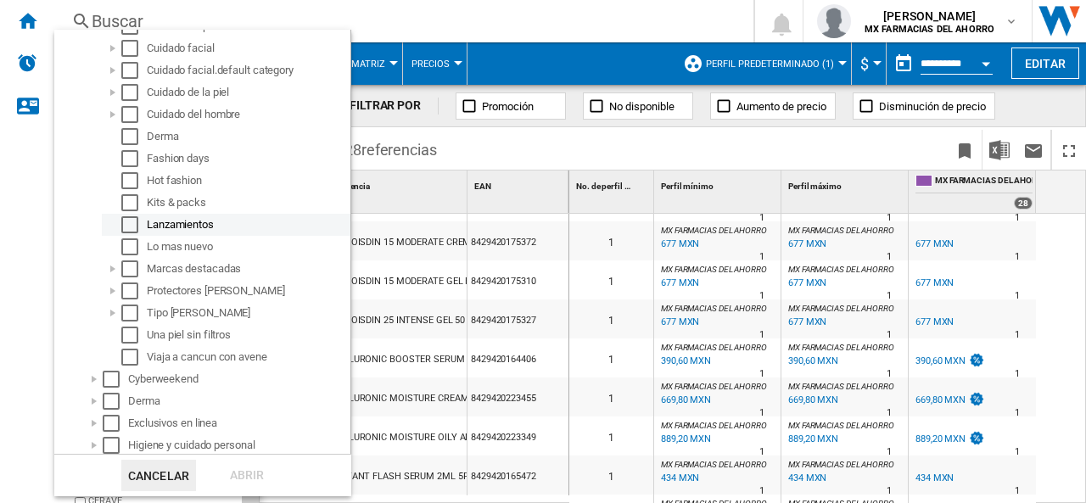
scroll to position [339, 0]
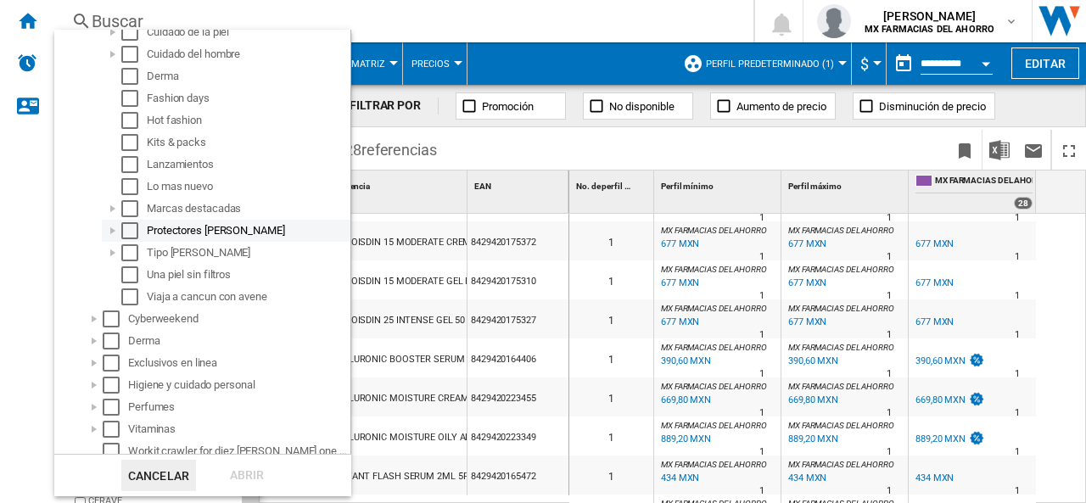
click at [112, 230] on div at bounding box center [112, 230] width 17 height 17
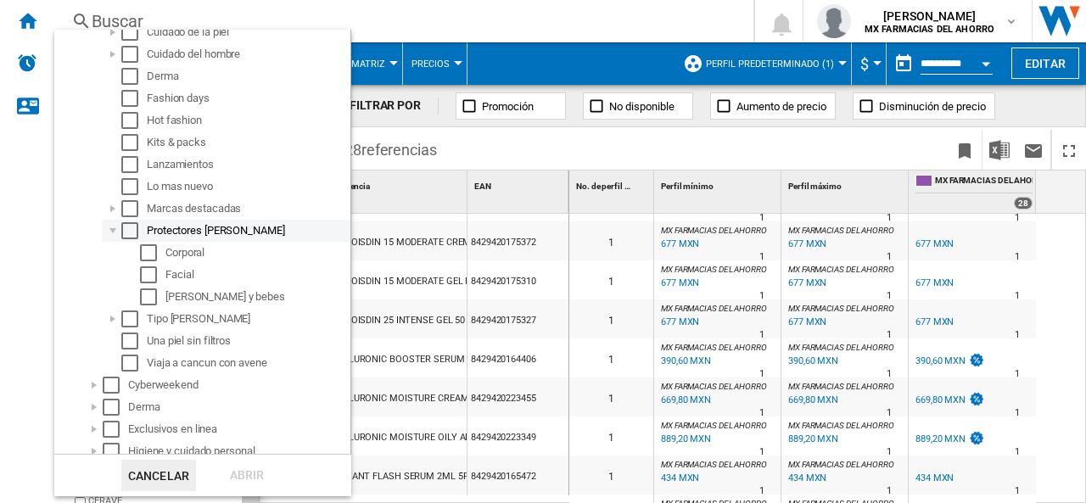
click at [130, 228] on div "Select" at bounding box center [129, 230] width 17 height 17
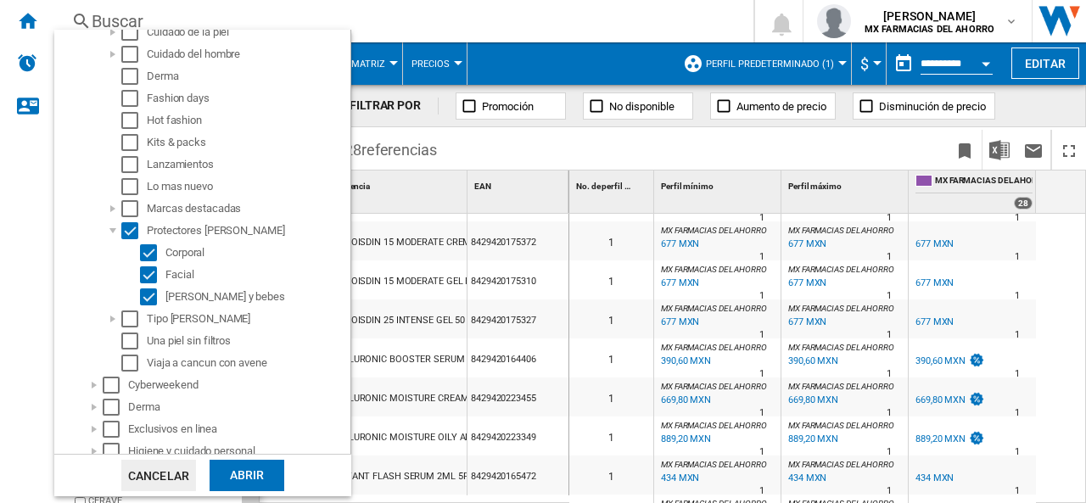
click at [244, 471] on div "Abrir" at bounding box center [247, 475] width 75 height 31
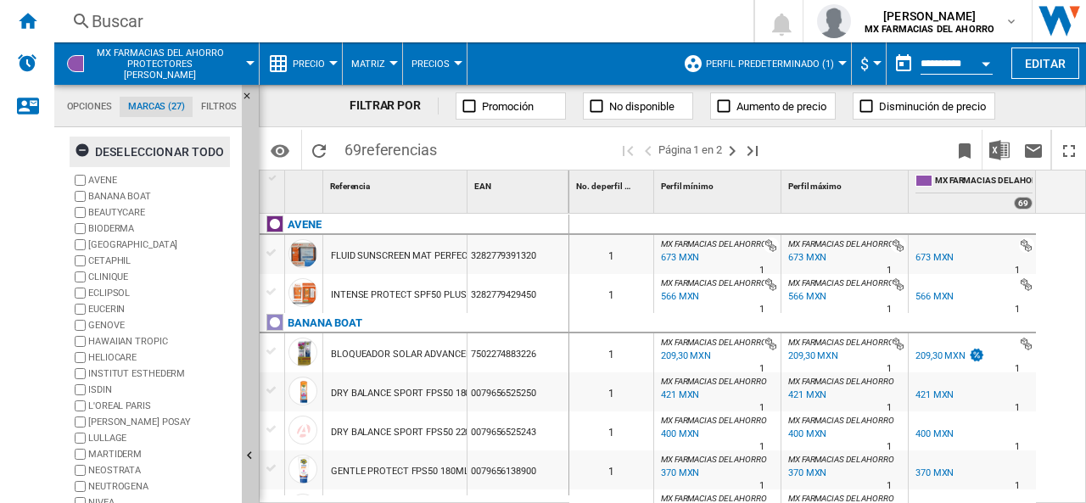
click at [86, 145] on ng-md-icon "button" at bounding box center [85, 153] width 20 height 20
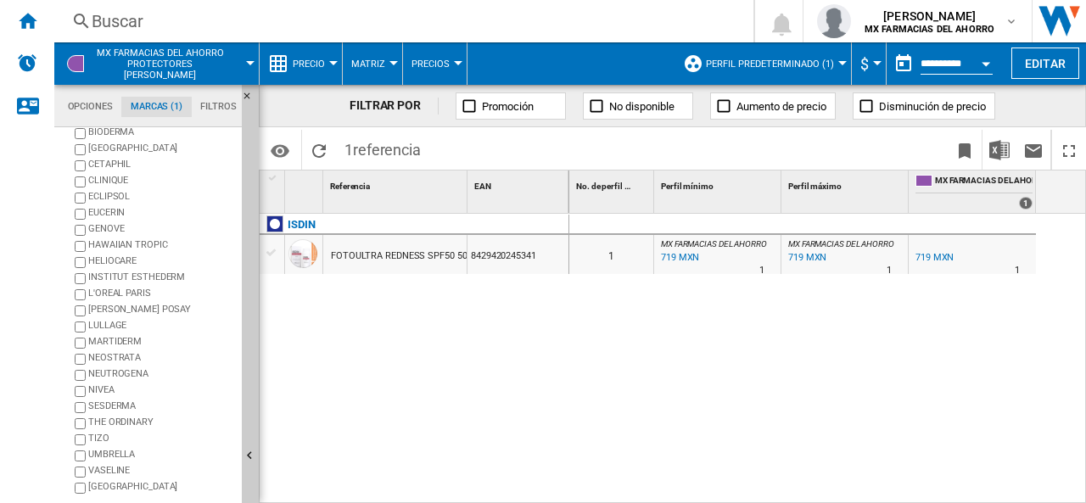
scroll to position [112, 0]
click at [250, 92] on ng-md-icon "Ocultar" at bounding box center [252, 101] width 20 height 20
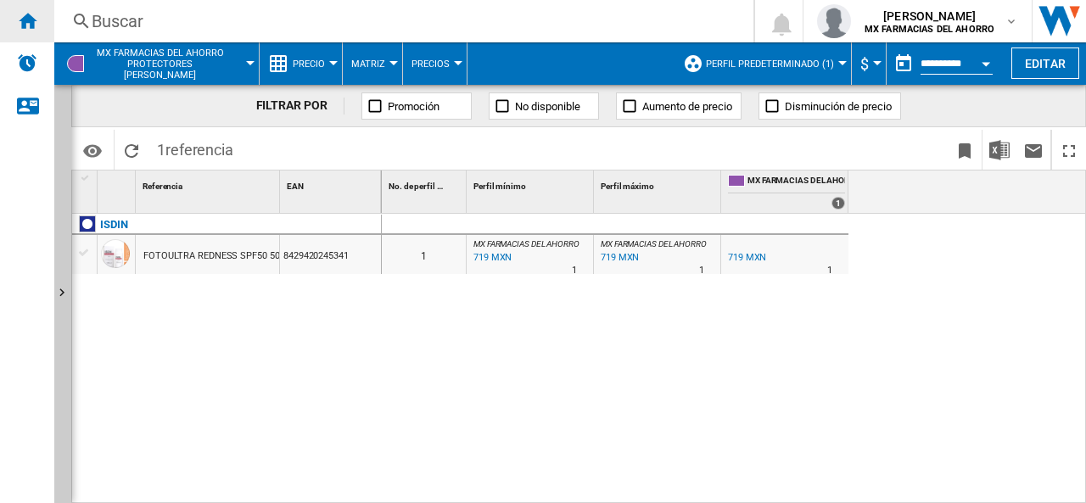
click at [28, 31] on div "Inicio" at bounding box center [27, 21] width 54 height 42
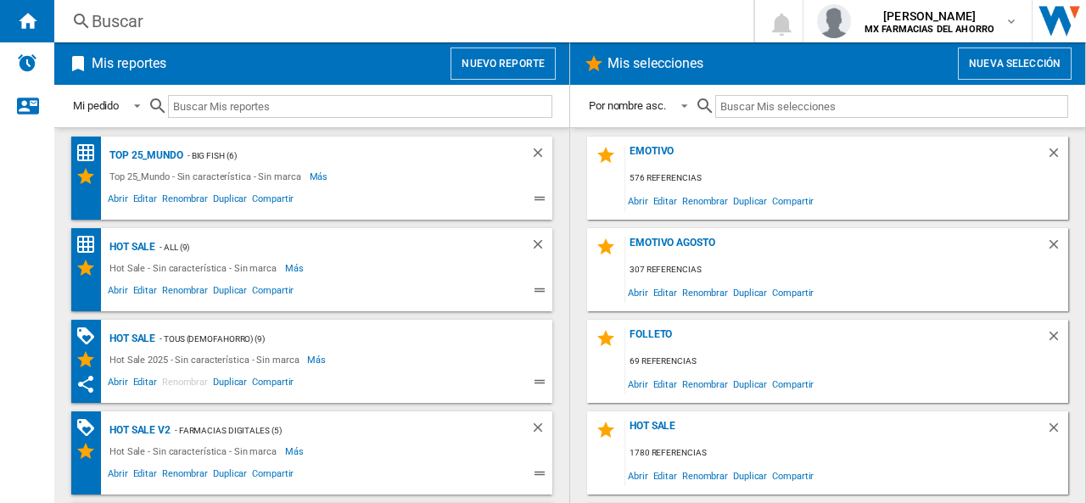
click at [504, 66] on button "Nuevo reporte" at bounding box center [503, 64] width 105 height 32
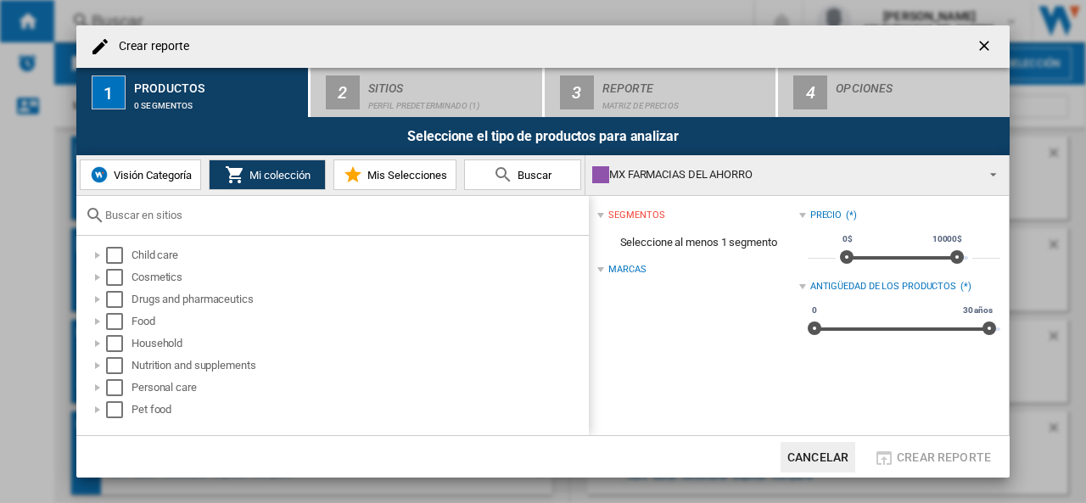
click at [134, 216] on input "Crear reporte ..." at bounding box center [342, 215] width 475 height 13
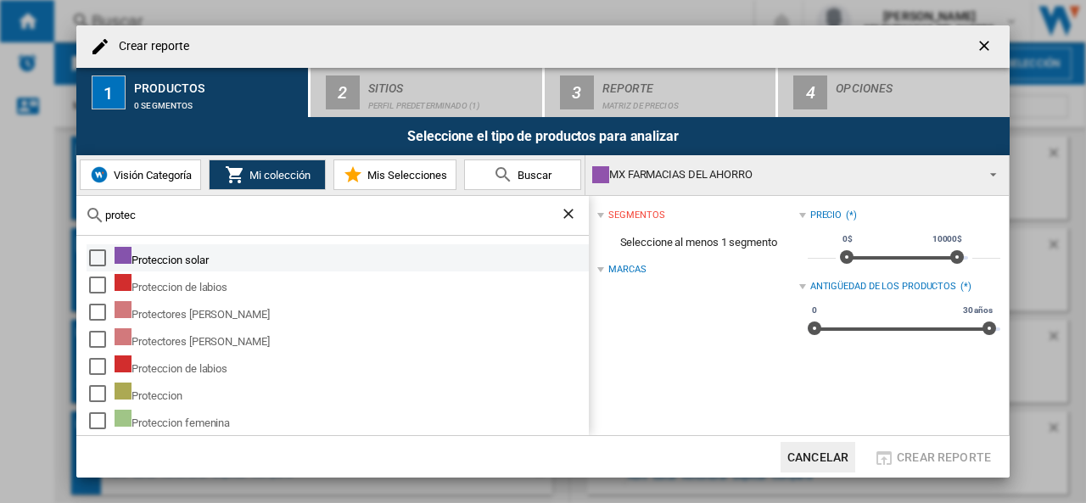
type input "protec"
click at [98, 259] on div "Select" at bounding box center [97, 258] width 17 height 17
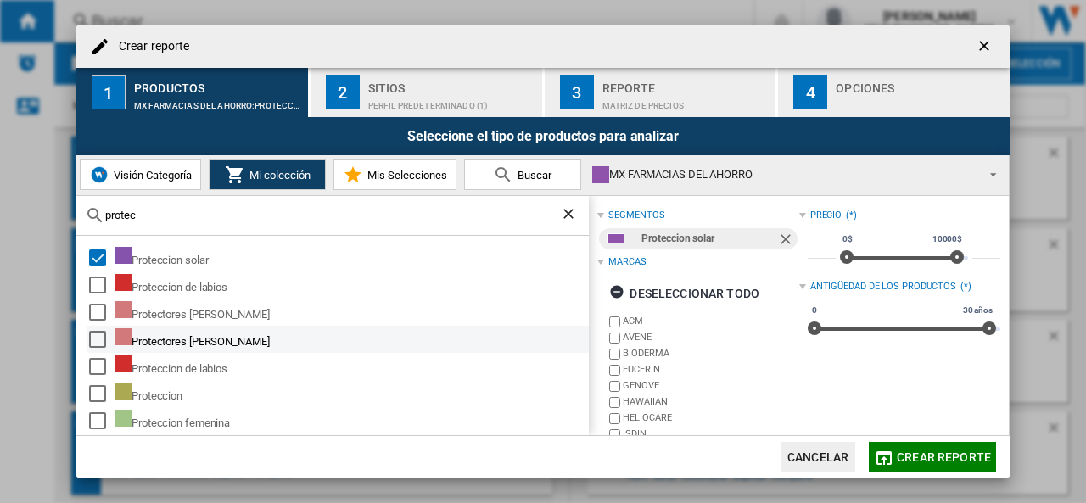
click at [95, 311] on div "Select" at bounding box center [97, 312] width 17 height 17
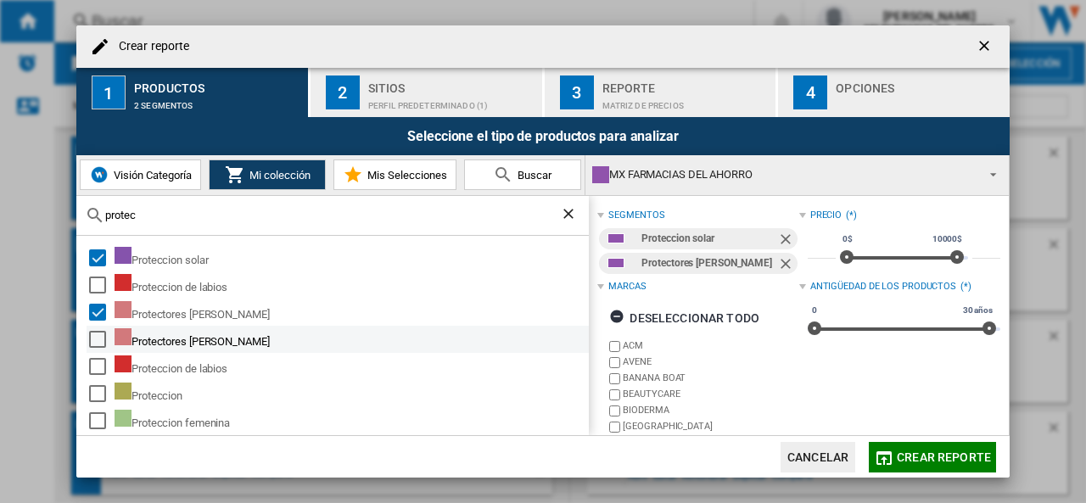
click at [102, 336] on div "Select" at bounding box center [97, 339] width 17 height 17
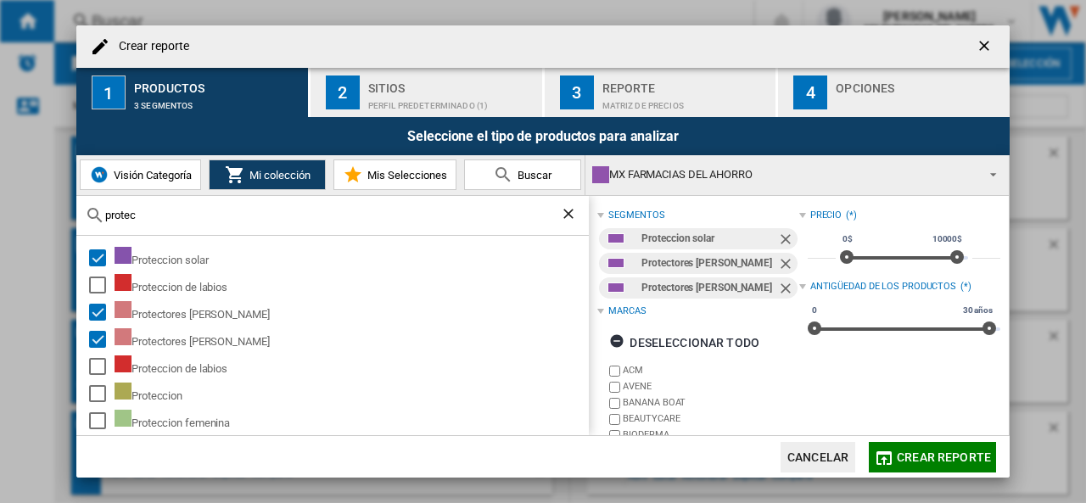
click at [959, 457] on span "Crear reporte" at bounding box center [944, 458] width 94 height 14
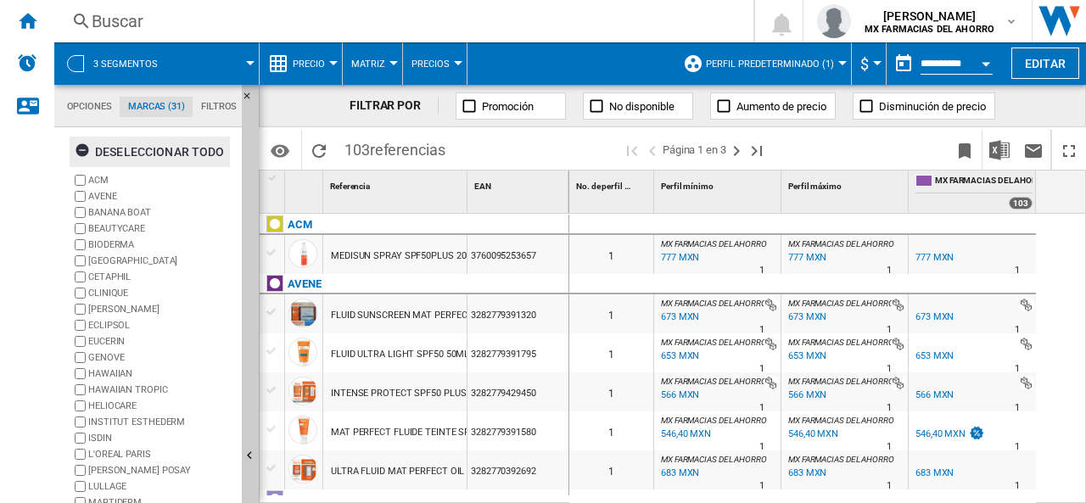
click at [84, 144] on ng-md-icon "button" at bounding box center [85, 153] width 20 height 20
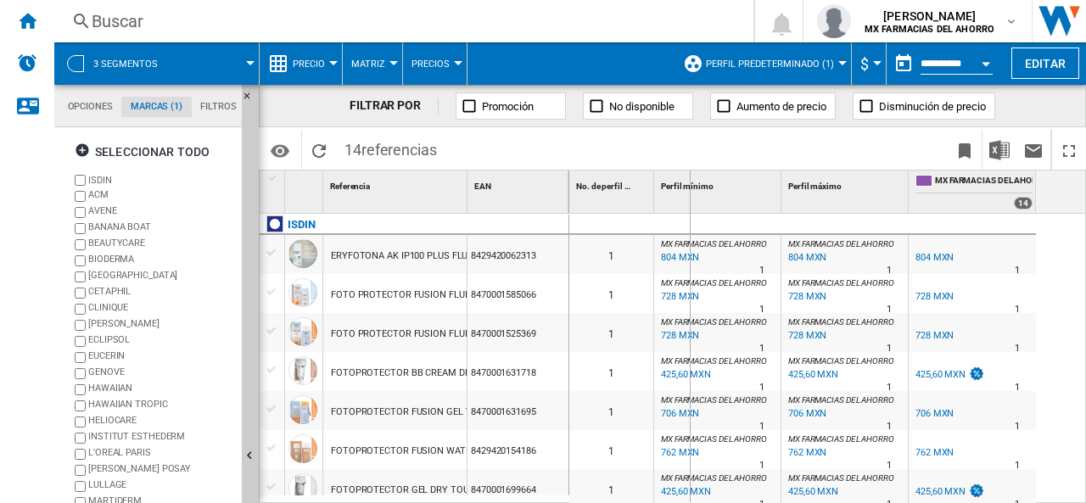
drag, startPoint x: 467, startPoint y: 181, endPoint x: 689, endPoint y: 182, distance: 222.4
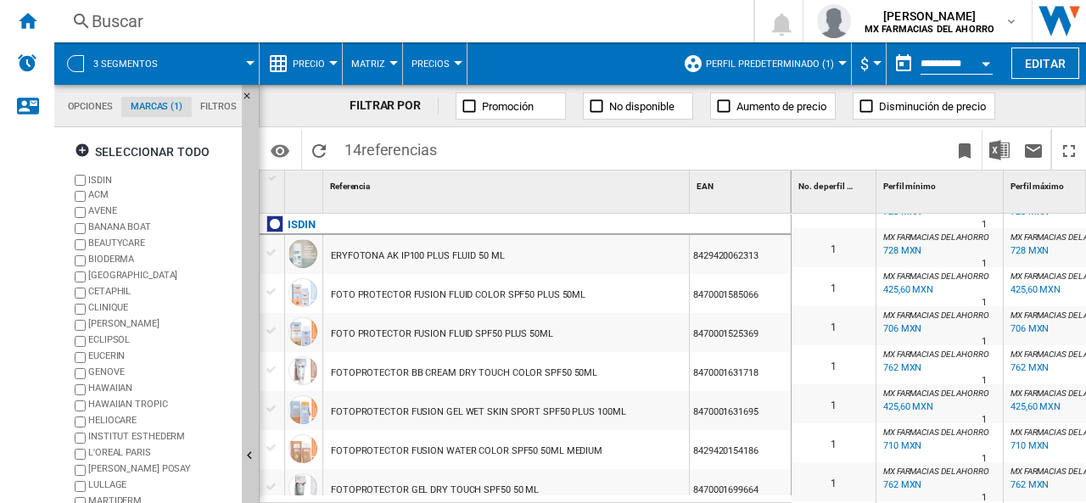
scroll to position [85, 0]
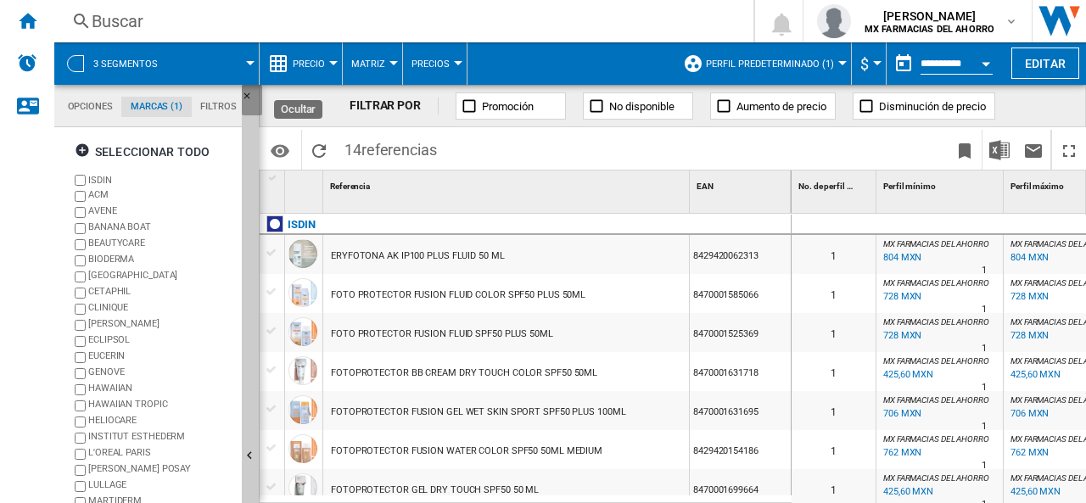
click at [245, 95] on ng-md-icon "Ocultar" at bounding box center [252, 101] width 20 height 20
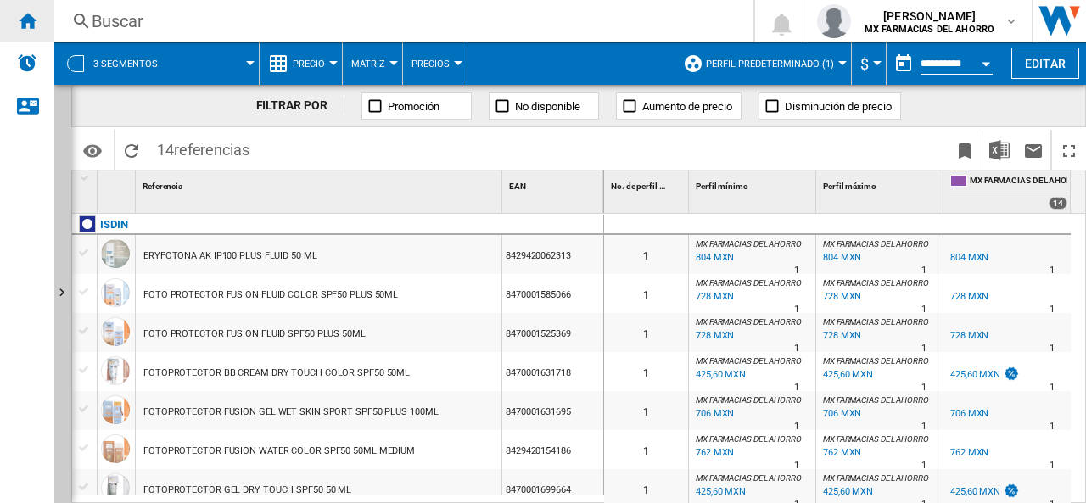
click at [33, 18] on ng-md-icon "Inicio" at bounding box center [27, 20] width 20 height 20
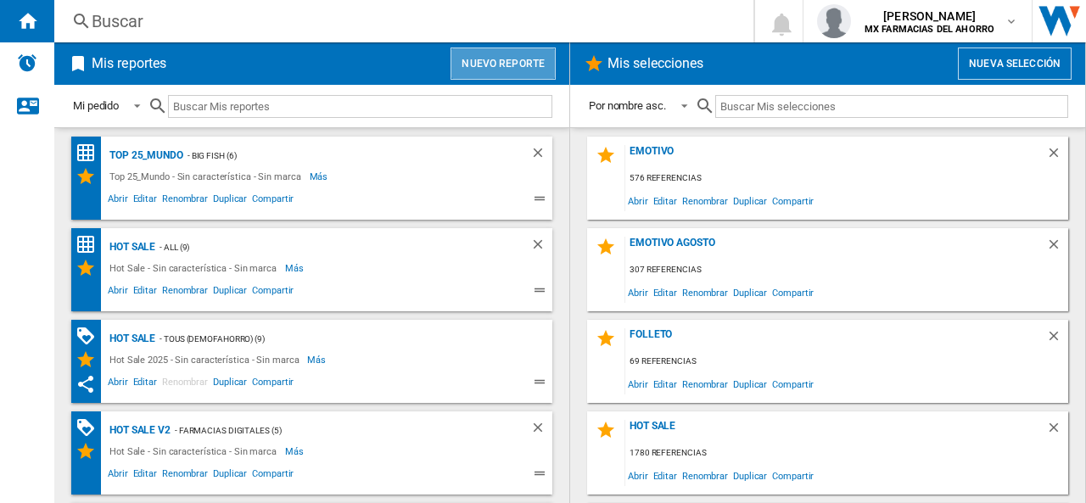
click at [524, 68] on button "Nuevo reporte" at bounding box center [503, 64] width 105 height 32
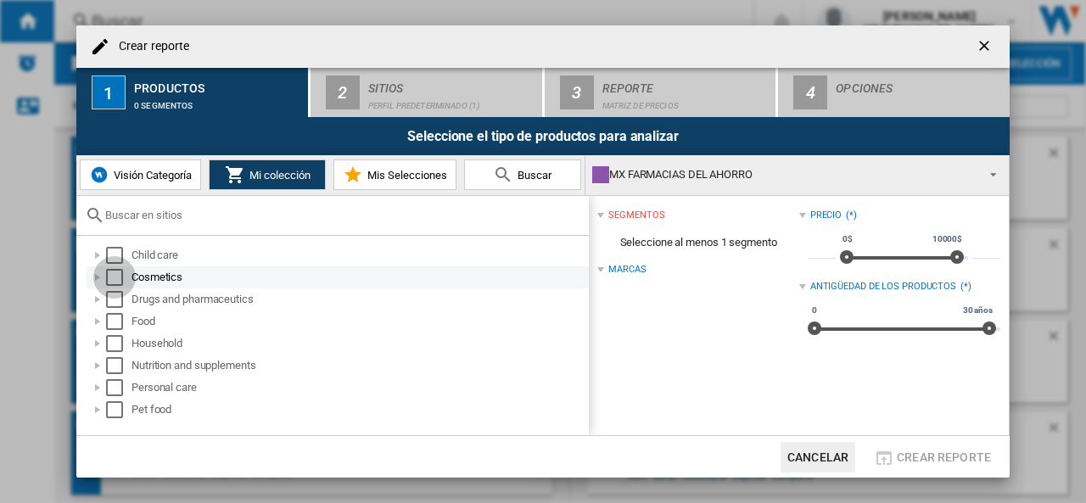
click at [116, 276] on div "Select" at bounding box center [114, 277] width 17 height 17
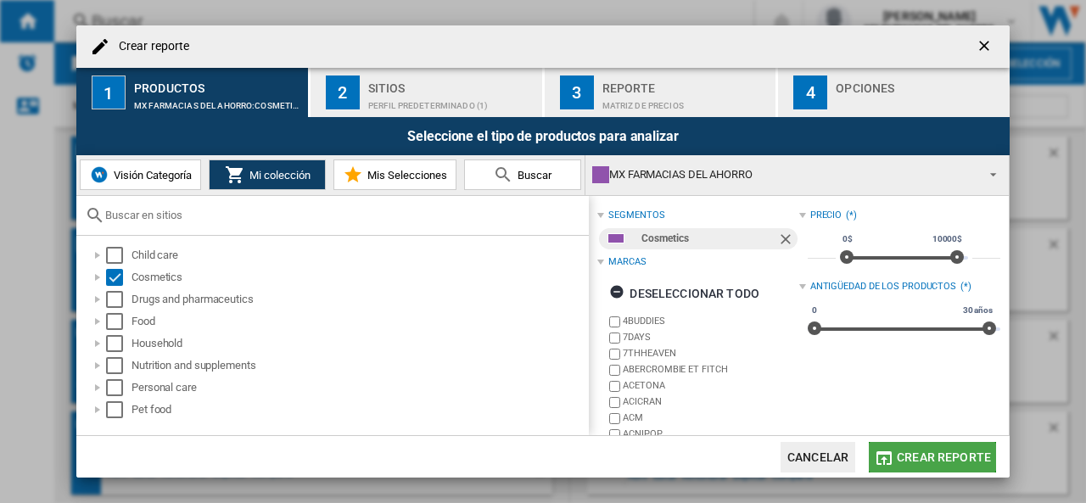
click at [925, 451] on span "Crear reporte" at bounding box center [944, 458] width 94 height 14
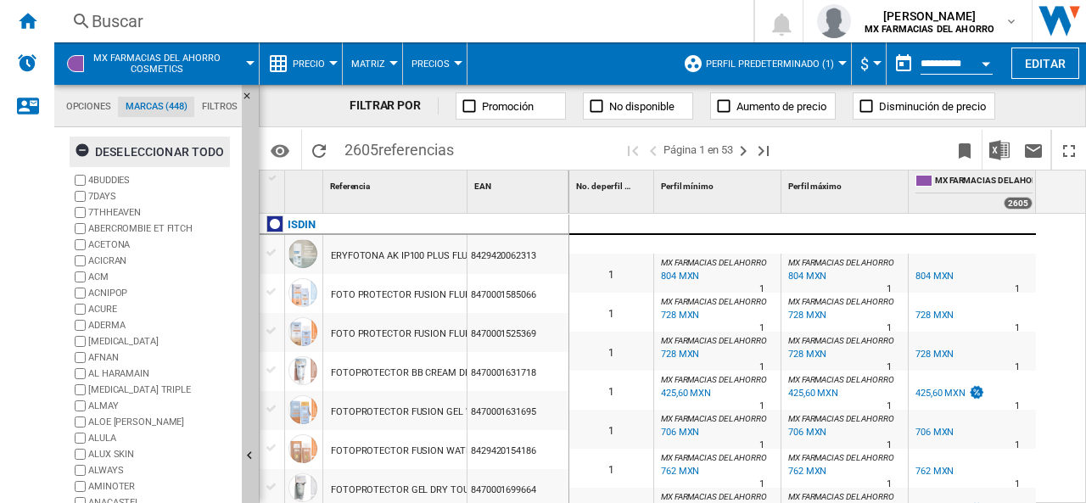
click at [80, 147] on ng-md-icon "button" at bounding box center [85, 153] width 20 height 20
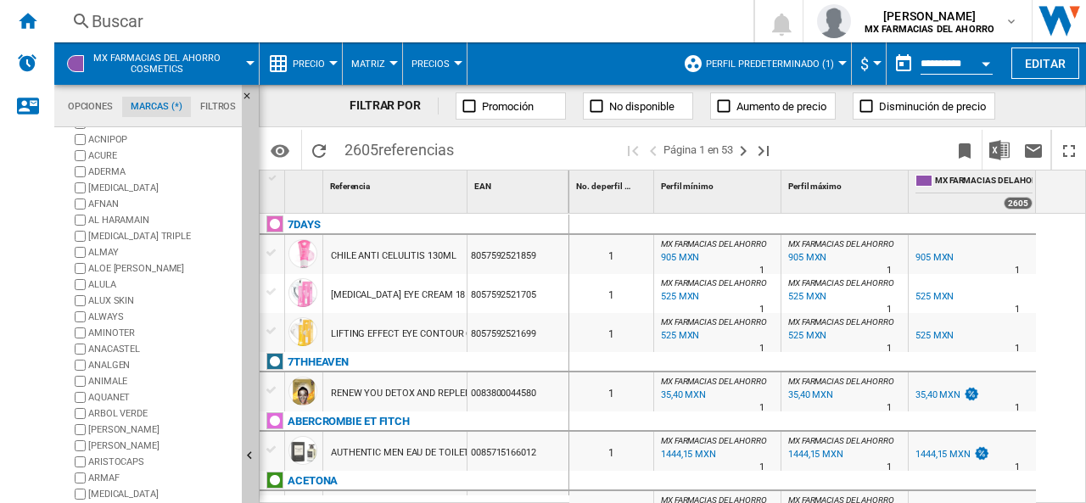
scroll to position [170, 0]
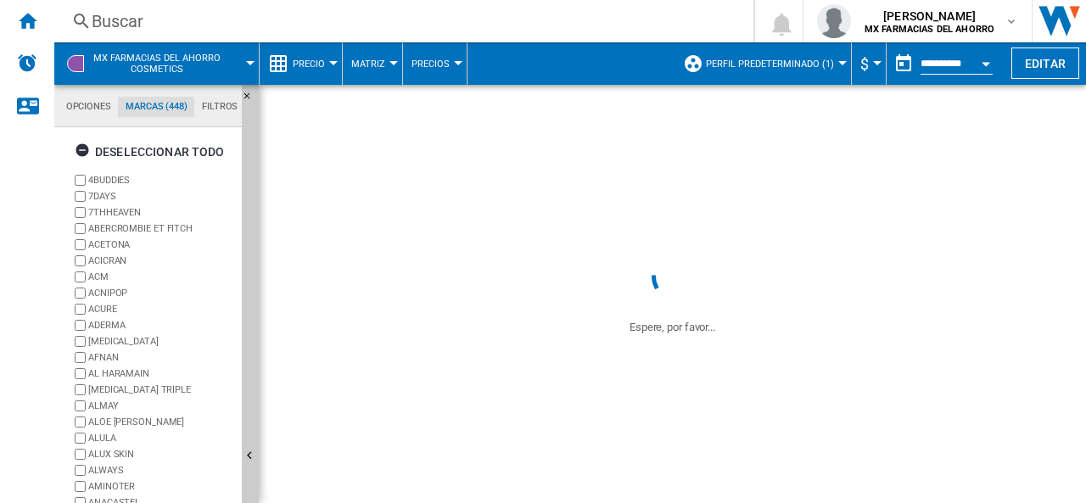
scroll to position [190, 0]
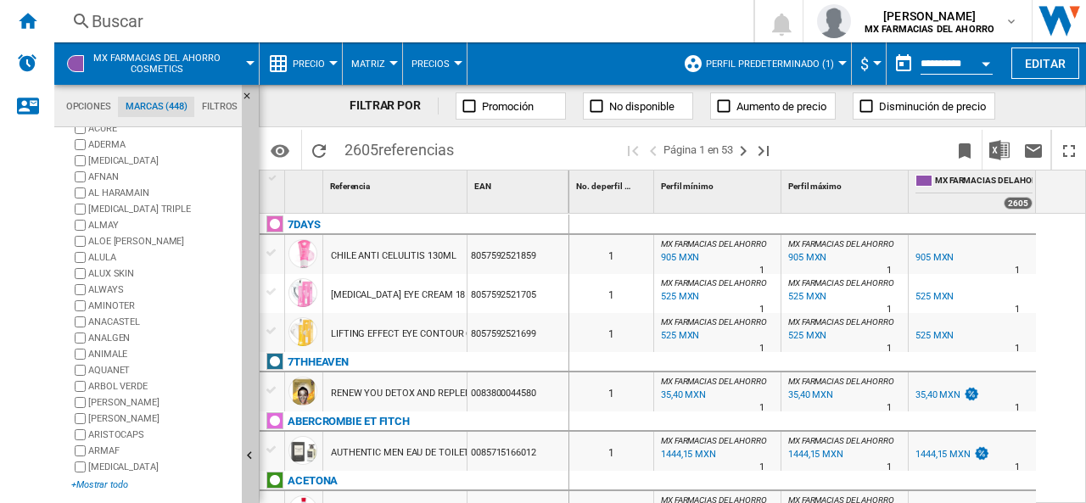
click at [102, 479] on div "+Mostrar todo" at bounding box center [153, 485] width 164 height 13
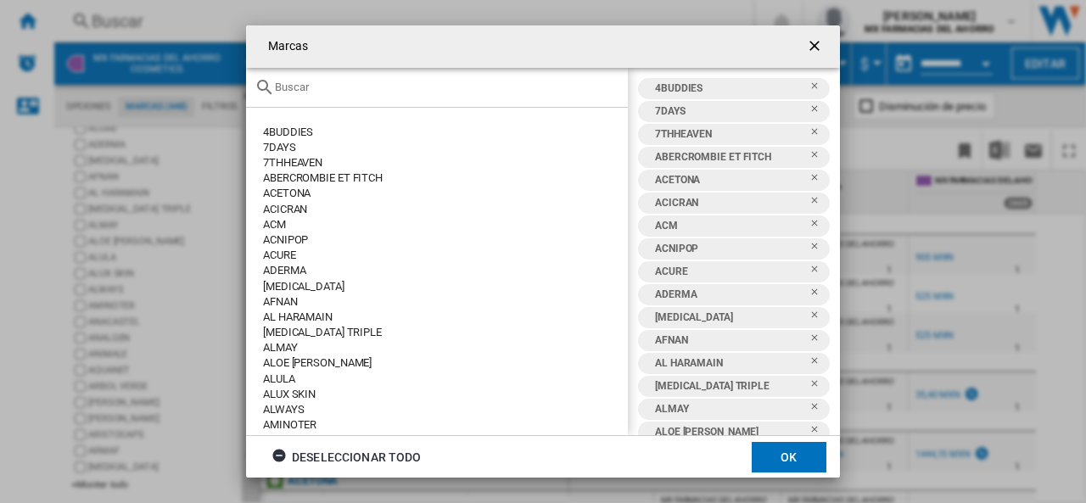
click at [325, 76] on div "Marcas 4BUDDIES ..." at bounding box center [437, 88] width 382 height 40
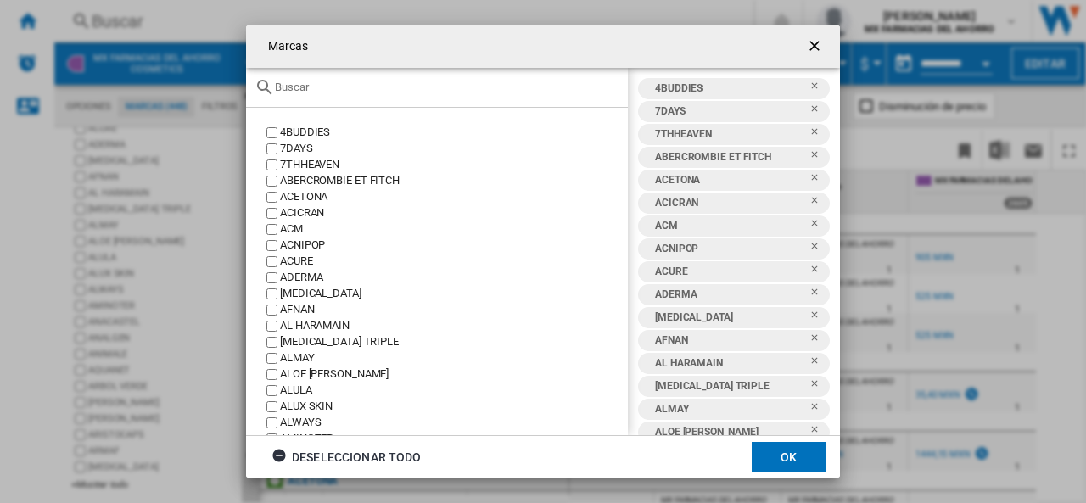
click at [342, 93] on input "Marcas 4BUDDIES ..." at bounding box center [447, 87] width 345 height 13
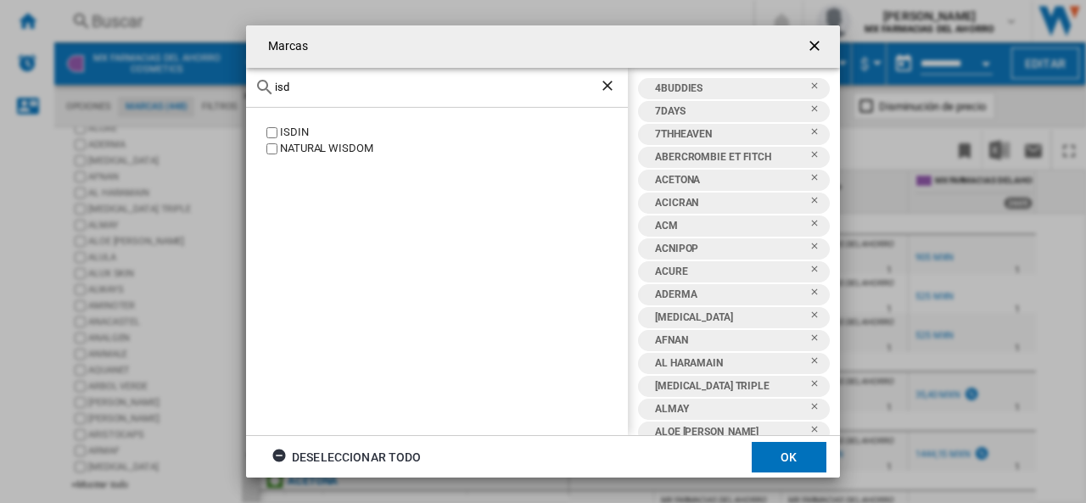
type input "isd"
click at [795, 465] on button "OK" at bounding box center [789, 457] width 75 height 31
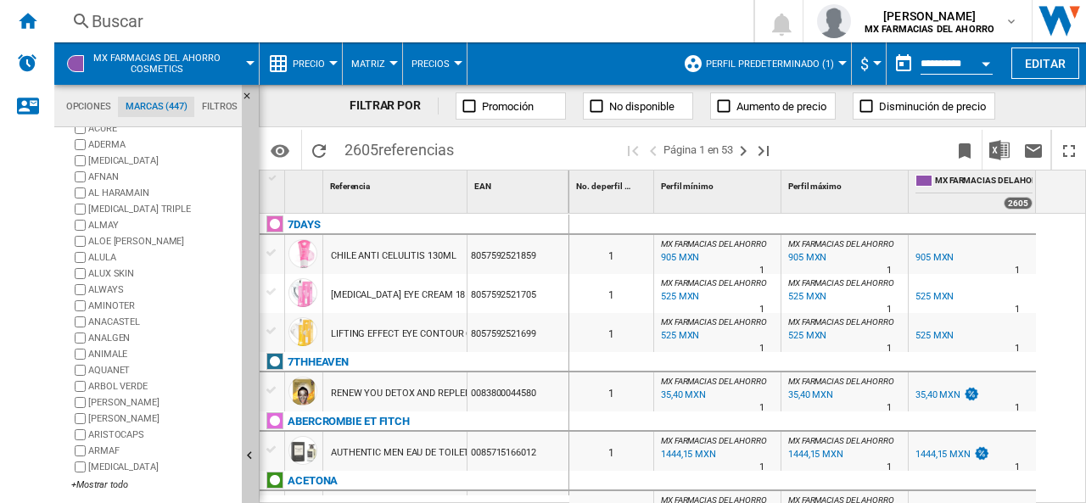
scroll to position [181, 0]
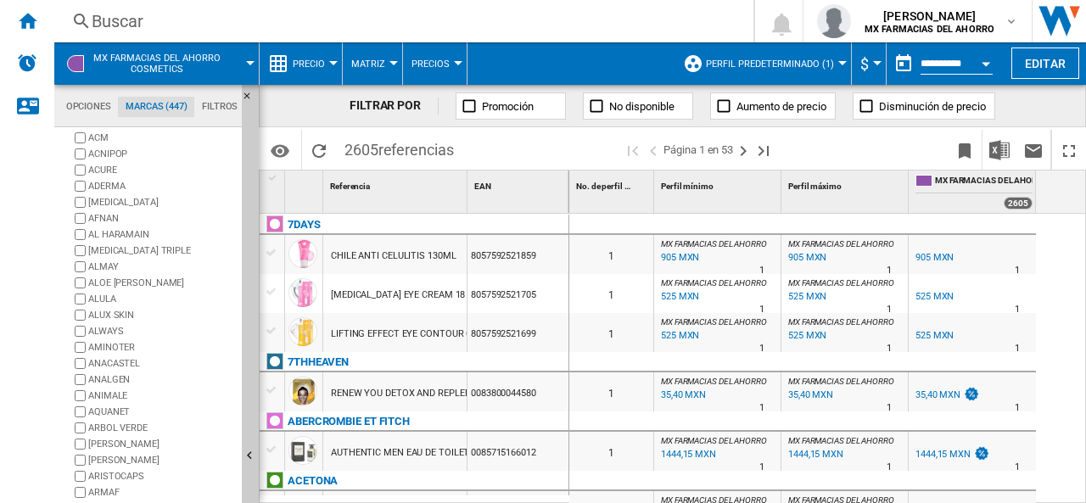
scroll to position [181, 0]
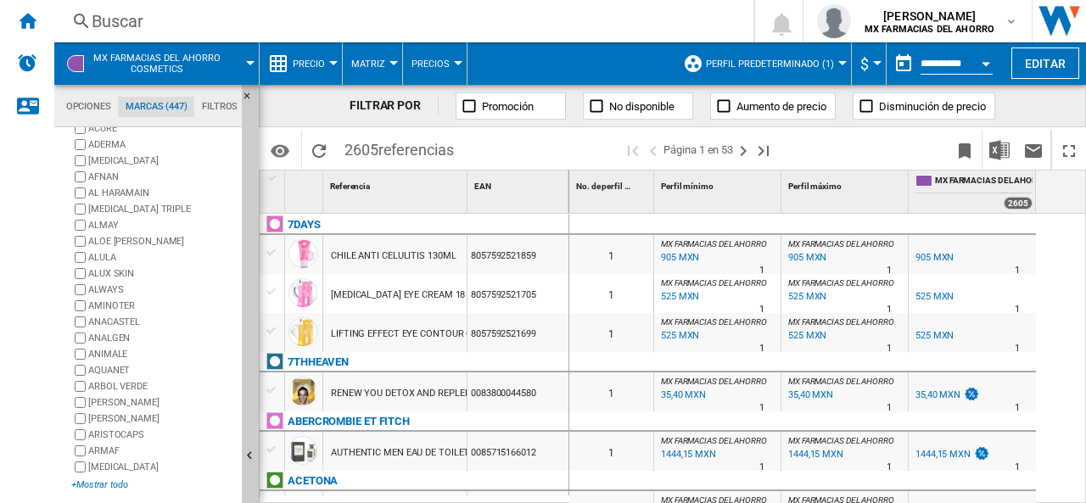
click at [100, 485] on div "+Mostrar todo" at bounding box center [153, 485] width 164 height 13
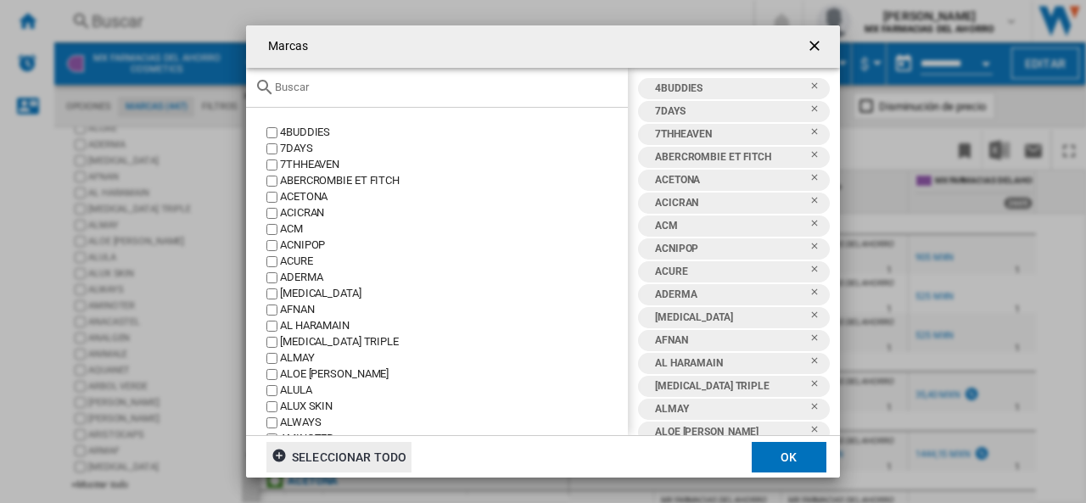
click at [287, 455] on ng-md-icon "Marcas 4BUDDIES ..." at bounding box center [282, 458] width 20 height 20
click at [274, 452] on ng-md-icon "Marcas 4BUDDIES ..." at bounding box center [282, 458] width 20 height 20
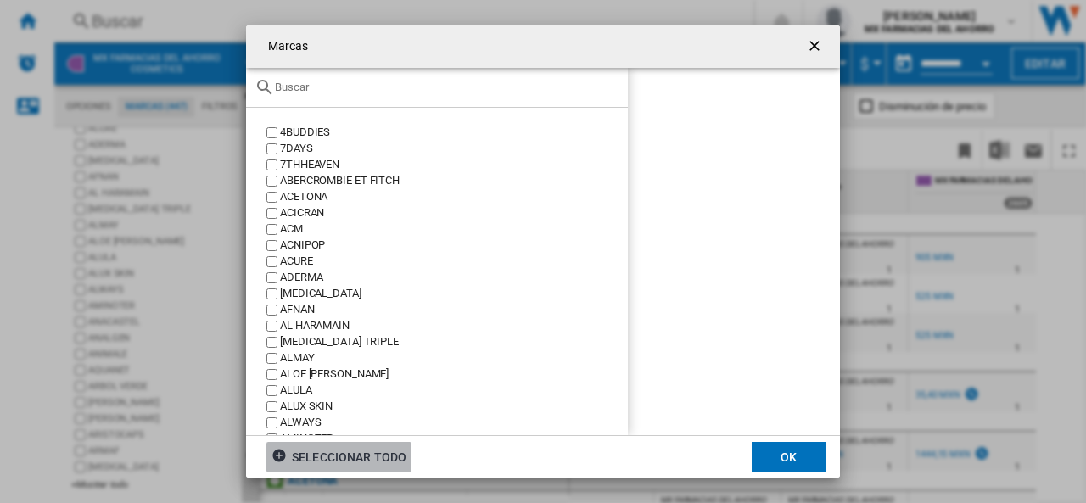
click at [278, 456] on ng-md-icon "Marcas 4BUDDIES ..." at bounding box center [282, 458] width 20 height 20
click at [312, 94] on div "Marcas 4BUDDIES ..." at bounding box center [437, 88] width 382 height 40
click at [314, 86] on input "Marcas 4BUDDIES ..." at bounding box center [447, 87] width 345 height 13
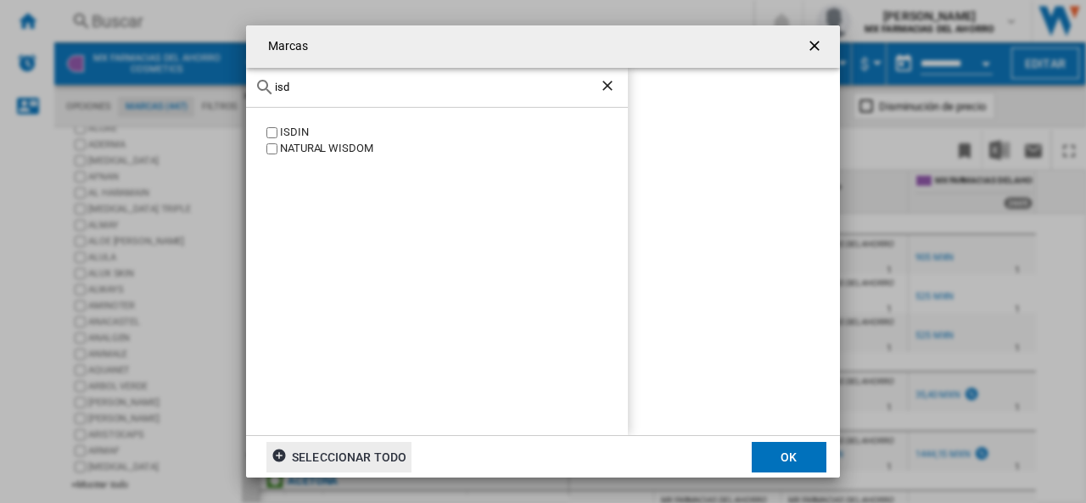
type input "isd"
click at [771, 457] on button "OK" at bounding box center [789, 457] width 75 height 31
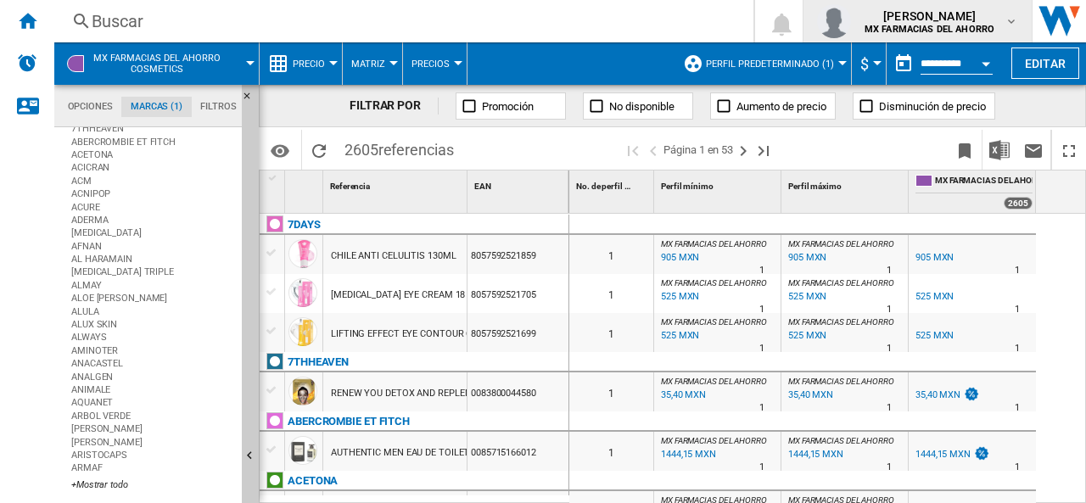
scroll to position [0, 0]
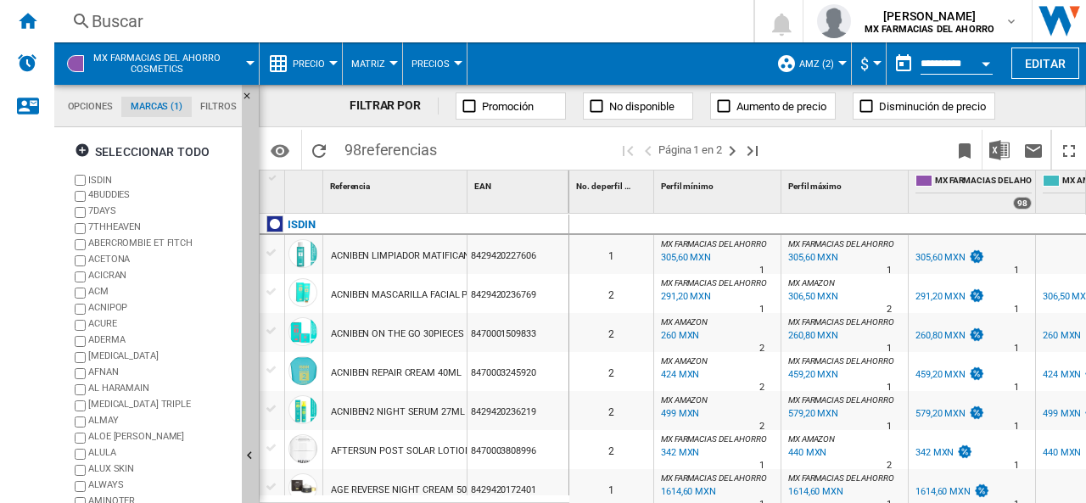
scroll to position [0, 85]
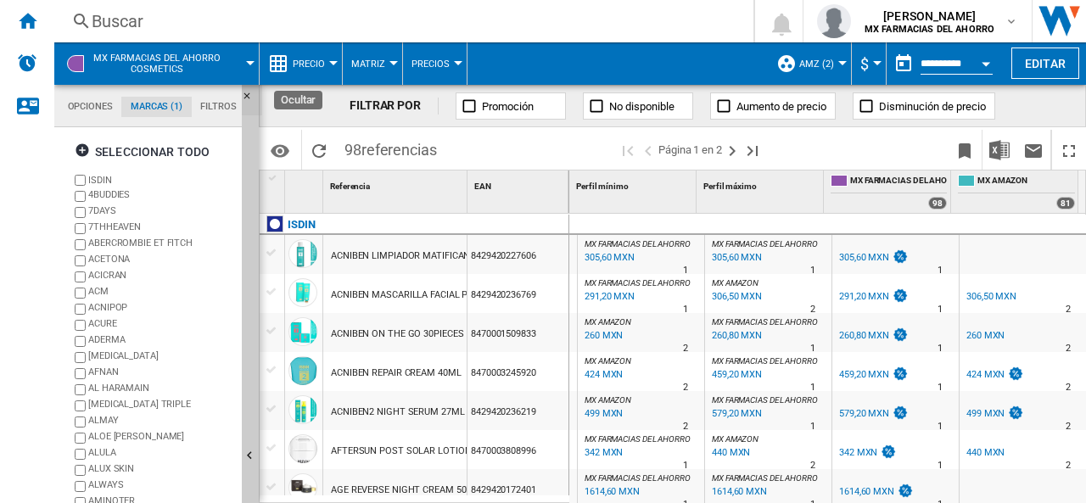
click at [246, 94] on ng-md-icon "Ocultar" at bounding box center [252, 101] width 20 height 20
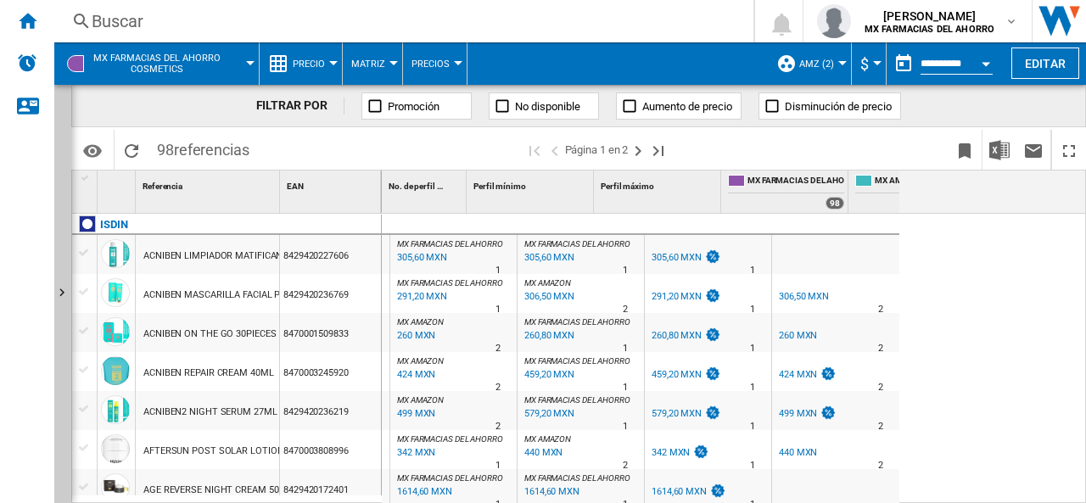
scroll to position [0, 0]
